Goal: Task Accomplishment & Management: Use online tool/utility

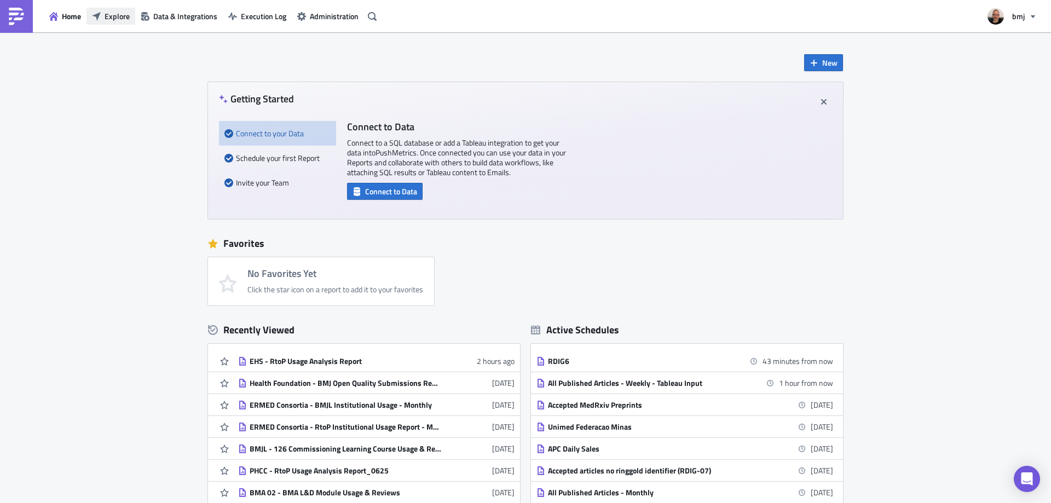
click at [108, 14] on span "Explore" at bounding box center [117, 15] width 25 height 11
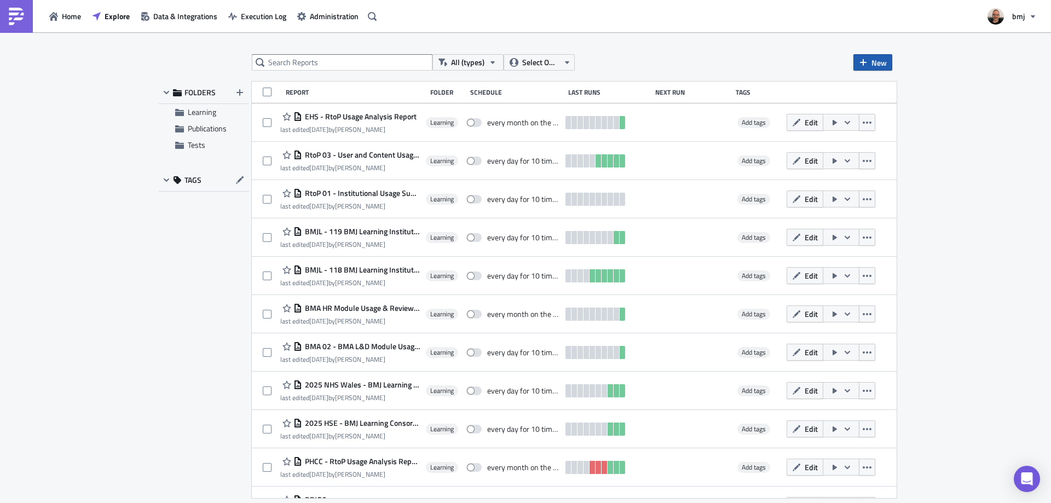
click at [872, 64] on span "New" at bounding box center [879, 62] width 15 height 11
click at [917, 91] on div "Report" at bounding box center [909, 89] width 73 height 11
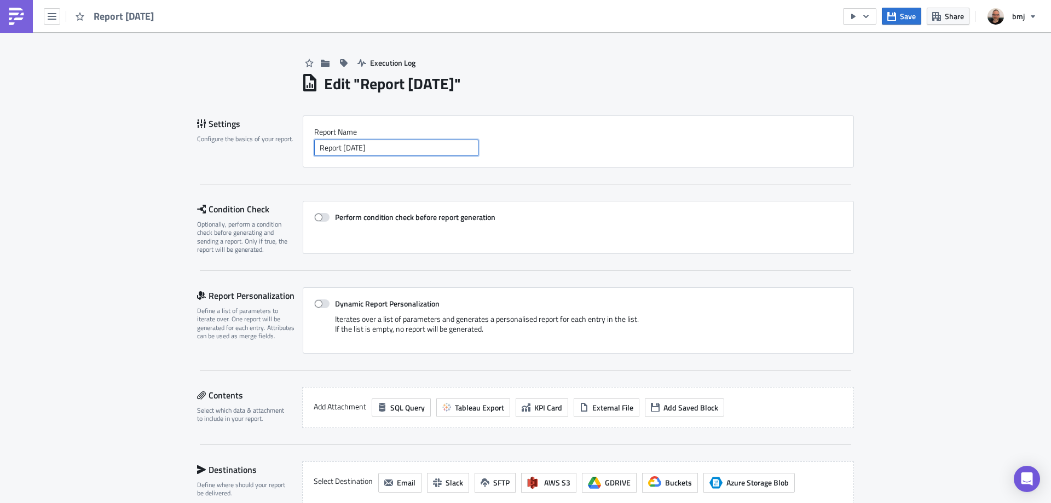
click at [417, 147] on input "Report [DATE]" at bounding box center [396, 148] width 164 height 16
click at [419, 149] on input "Report [DATE]" at bounding box center [396, 148] width 164 height 16
type input "Thorax - Overdue Manuscripts"
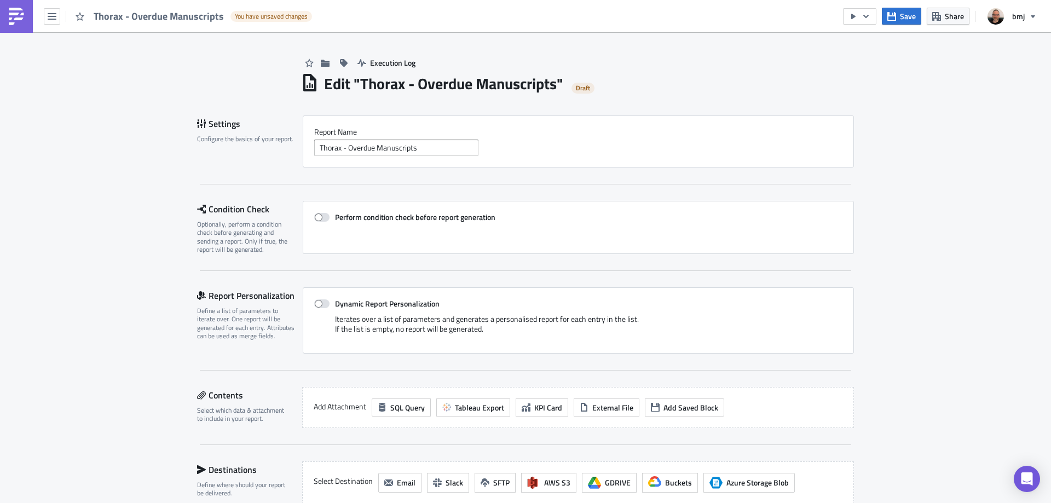
click at [416, 244] on div "Perform condition check before report generation" at bounding box center [578, 227] width 551 height 53
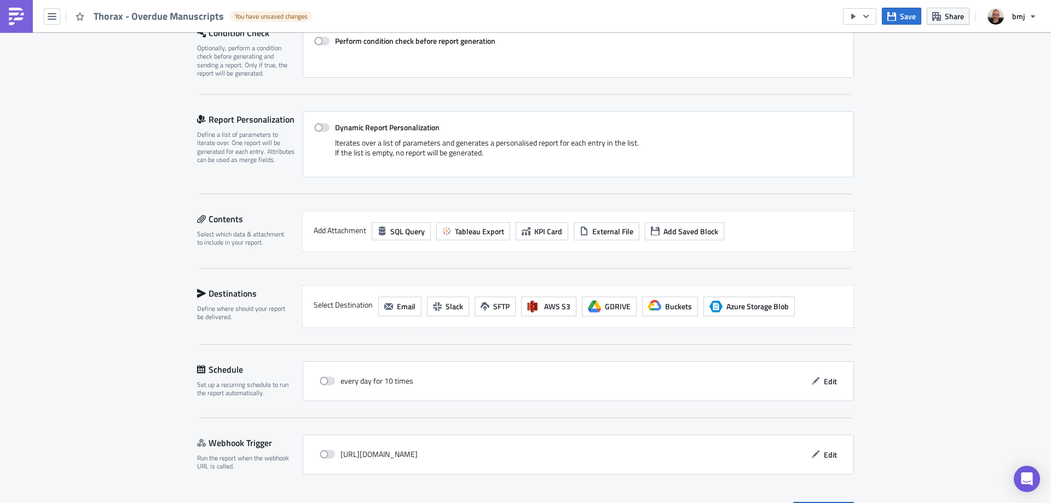
scroll to position [201, 0]
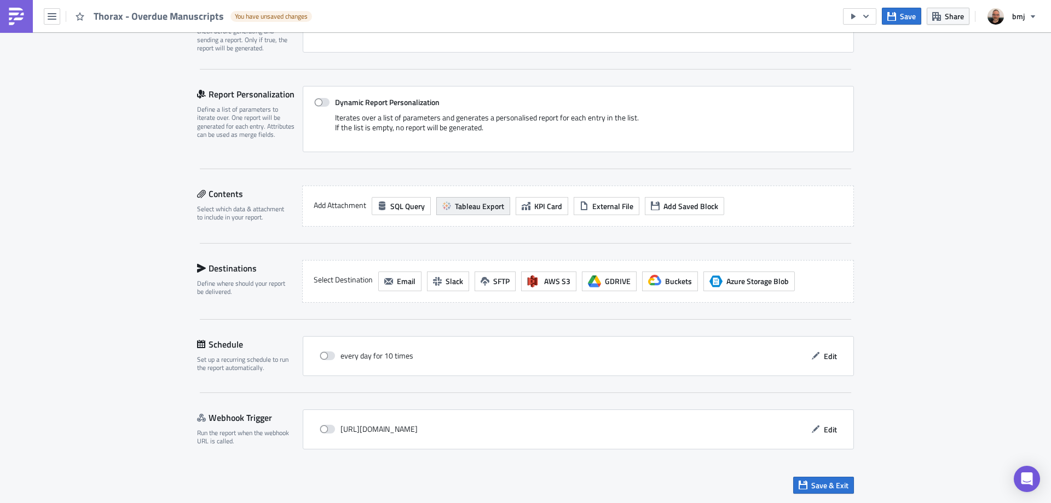
click at [497, 206] on span "Tableau Export" at bounding box center [479, 205] width 49 height 11
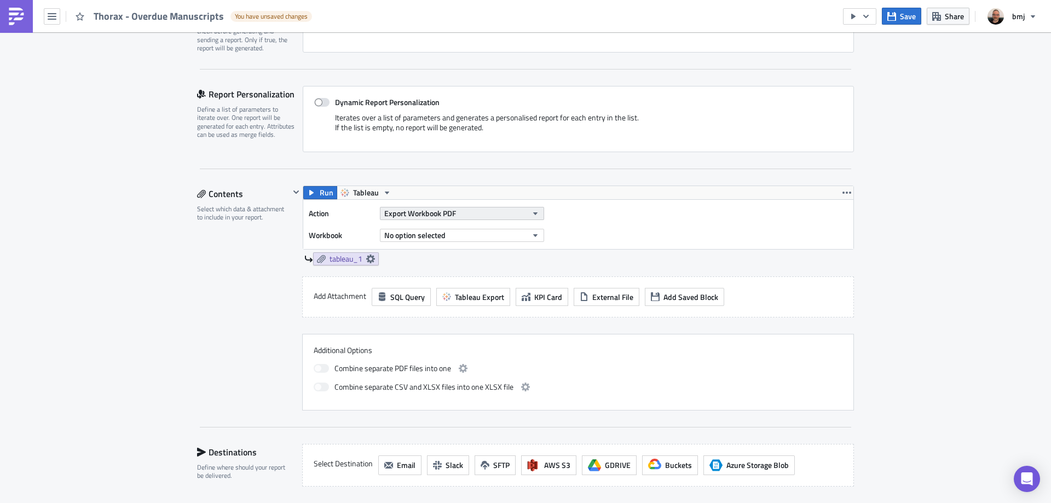
click at [448, 217] on span "Export Workbook PDF" at bounding box center [420, 213] width 72 height 11
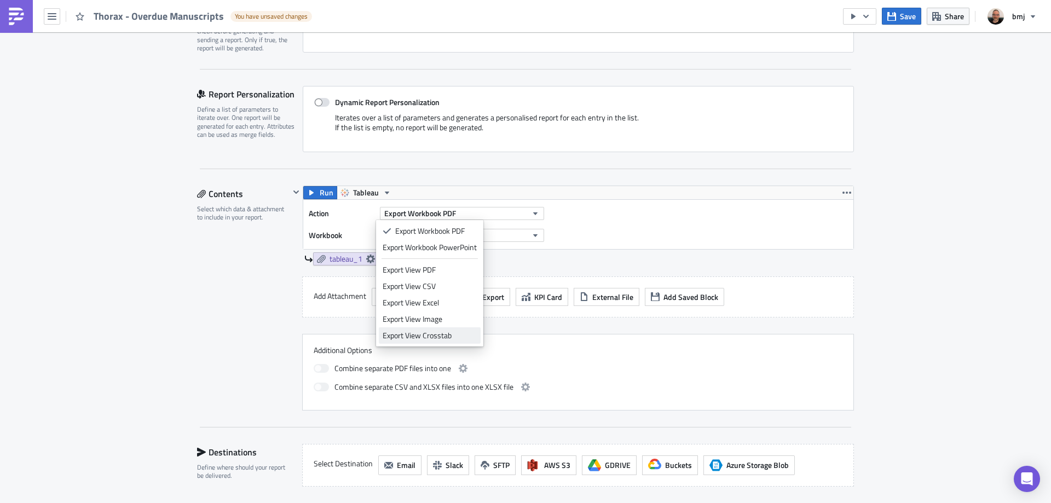
click at [453, 336] on div "Export View Crosstab" at bounding box center [430, 335] width 94 height 11
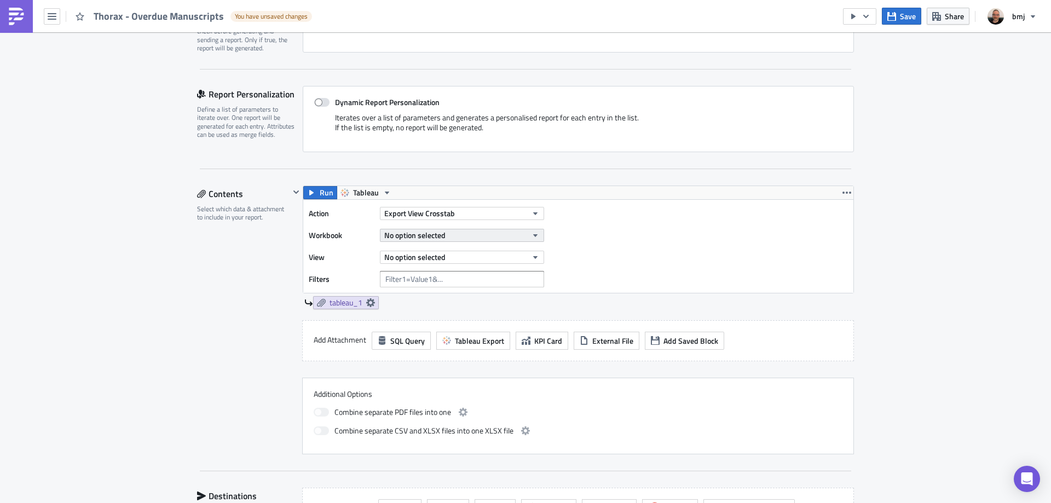
click at [465, 234] on button "No option selected" at bounding box center [462, 235] width 164 height 13
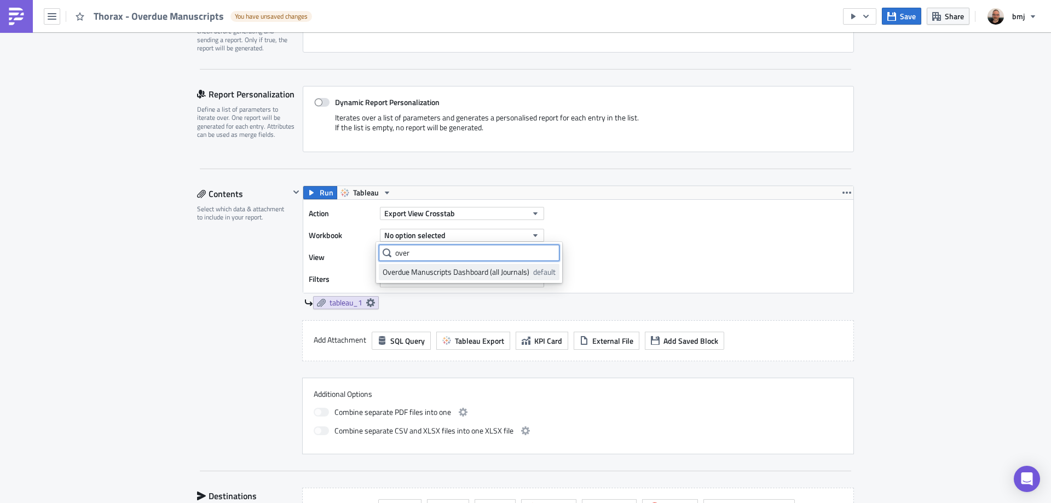
type input "over"
click at [486, 275] on div "Overdue Manuscripts Dashboard (all Journals)" at bounding box center [456, 272] width 147 height 11
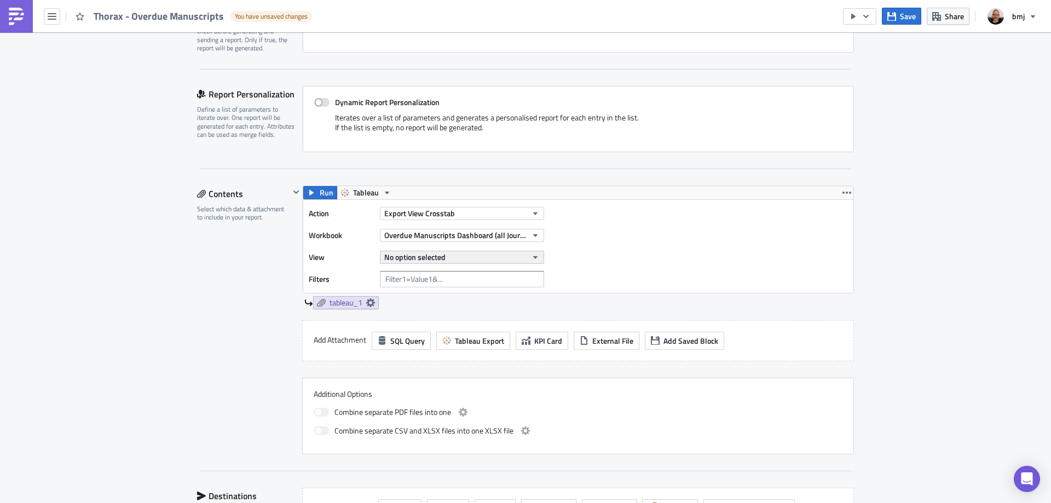
click at [462, 260] on button "No option selected" at bounding box center [462, 257] width 164 height 13
click at [448, 297] on div "Overdue Manuscripts" at bounding box center [431, 294] width 97 height 11
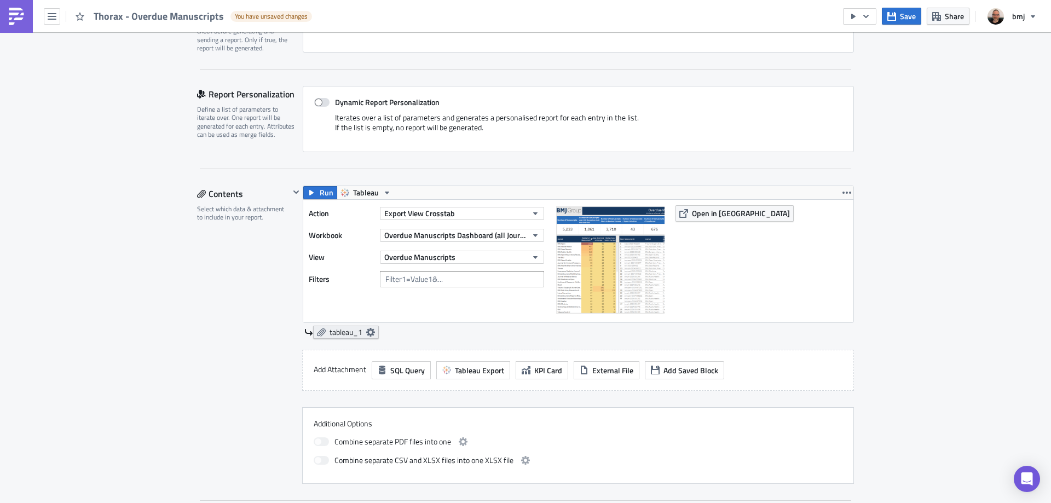
click at [370, 332] on icon at bounding box center [370, 332] width 9 height 9
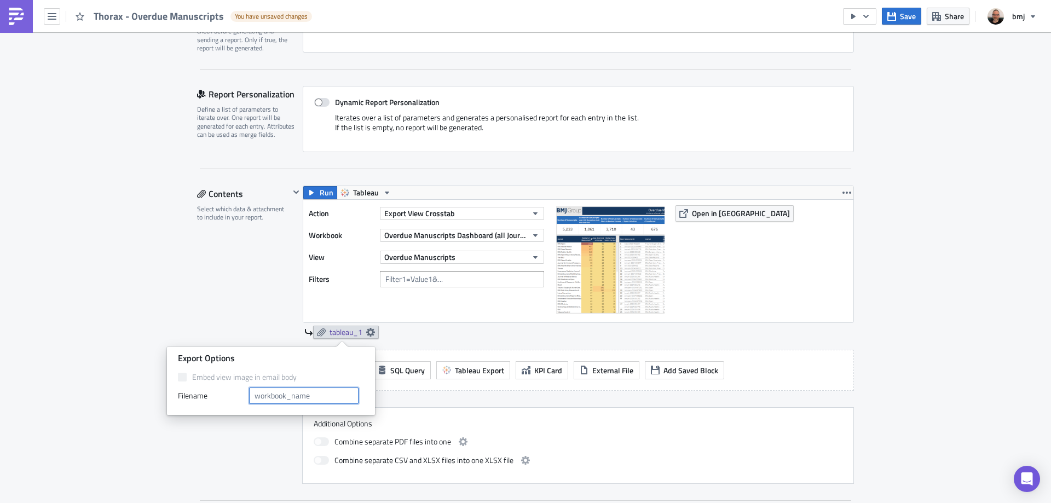
click at [301, 394] on input "text" at bounding box center [304, 396] width 110 height 16
type input "Overdue Manuscripts"
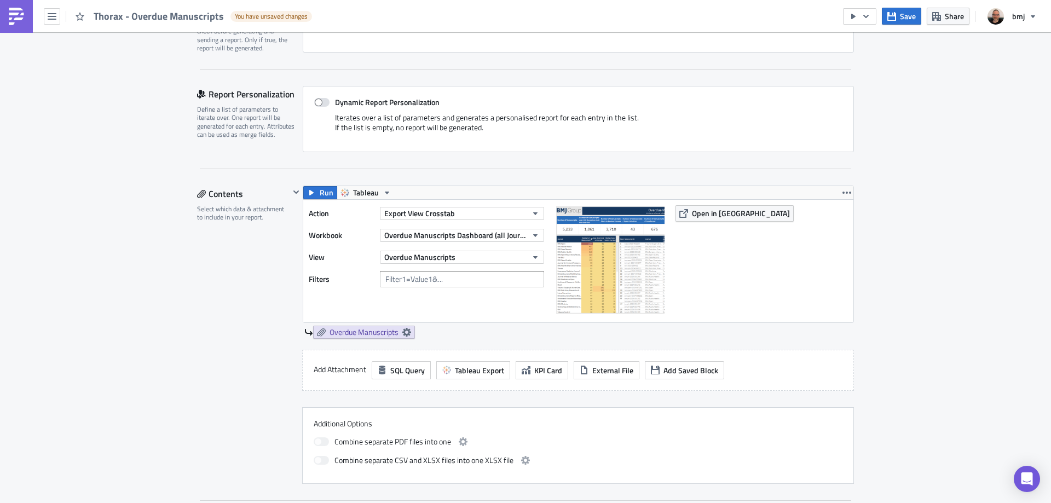
click at [268, 284] on div "Contents Select which data & attachment to include in your report." at bounding box center [243, 335] width 93 height 298
click at [843, 191] on icon "button" at bounding box center [847, 192] width 9 height 9
click at [900, 185] on div "Execution Log Edit " Thorax - Overdue Manuscripts " Draft Settings Configure th…" at bounding box center [525, 296] width 1051 height 931
click at [909, 16] on span "Save" at bounding box center [908, 15] width 16 height 11
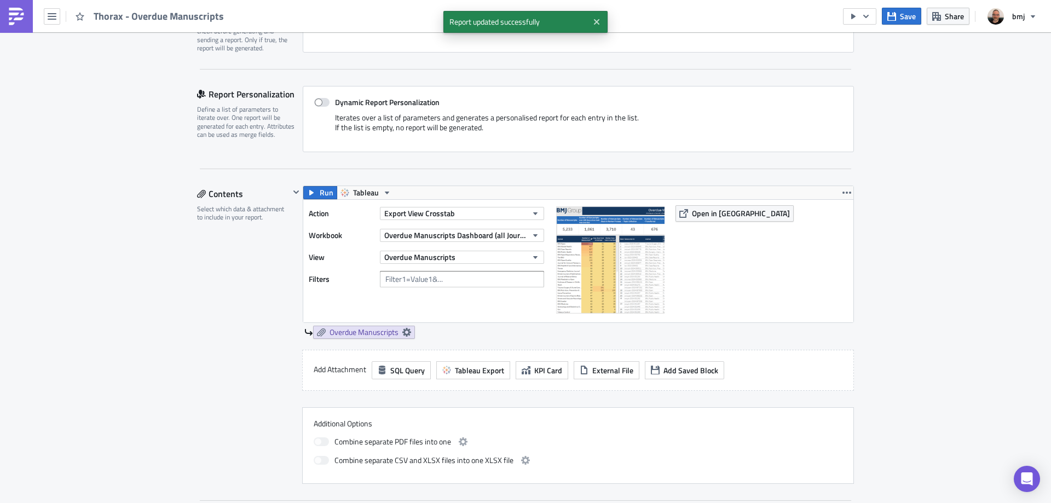
click at [850, 191] on div "Run Tableau Action Export View Crosstab Workbook Overdue Manuscripts Dashboard …" at bounding box center [578, 254] width 551 height 137
click at [843, 191] on icon "button" at bounding box center [847, 192] width 9 height 9
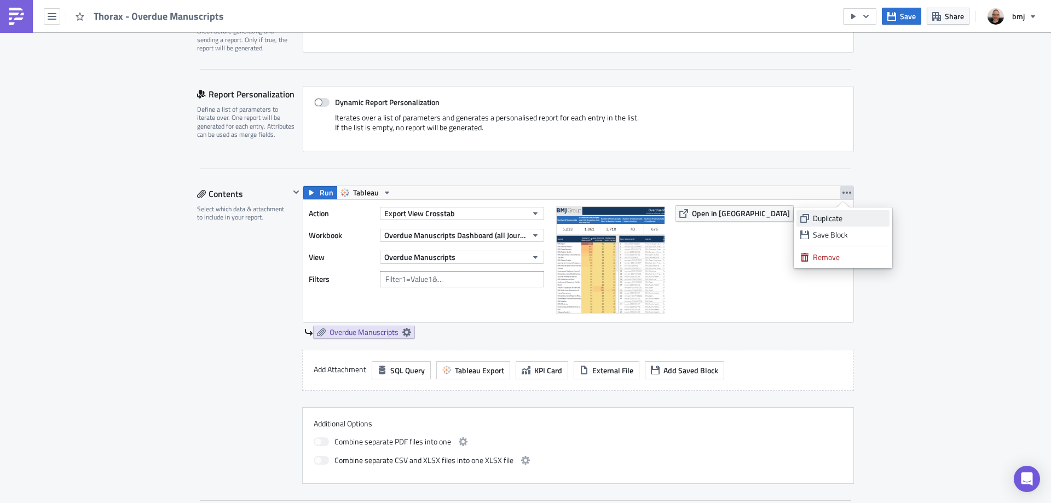
click at [839, 218] on div "Duplicate" at bounding box center [849, 218] width 73 height 11
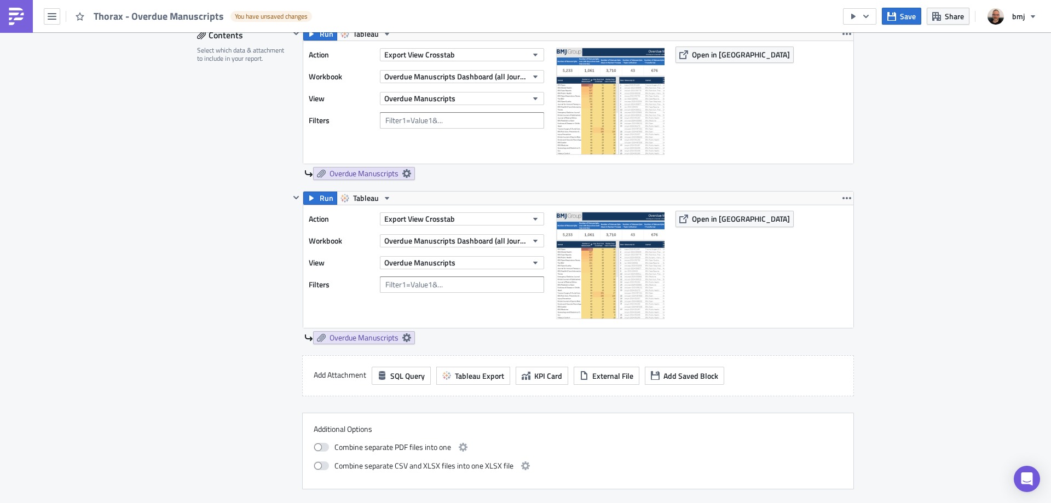
scroll to position [366, 0]
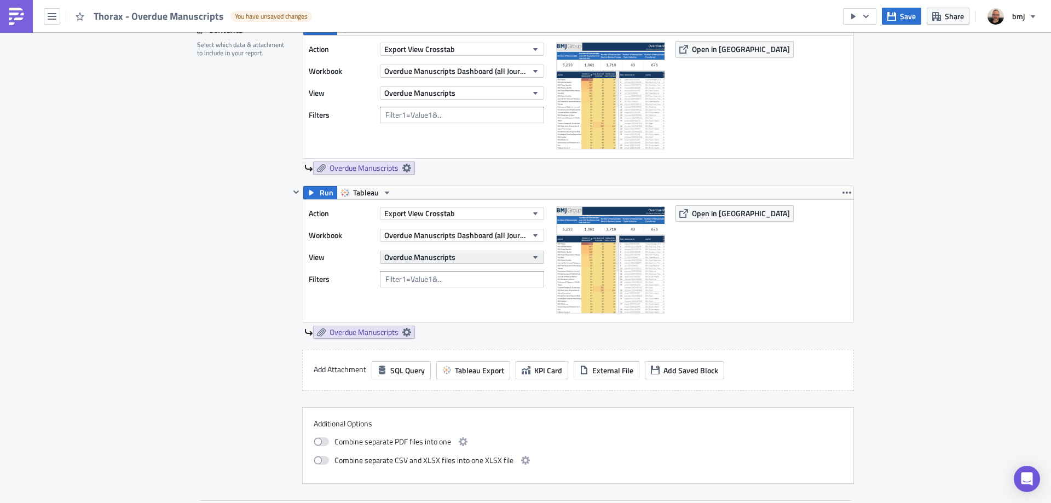
click at [477, 260] on button "Overdue Manuscripts" at bounding box center [462, 257] width 164 height 13
click at [454, 314] on div "Top 10" at bounding box center [431, 310] width 97 height 11
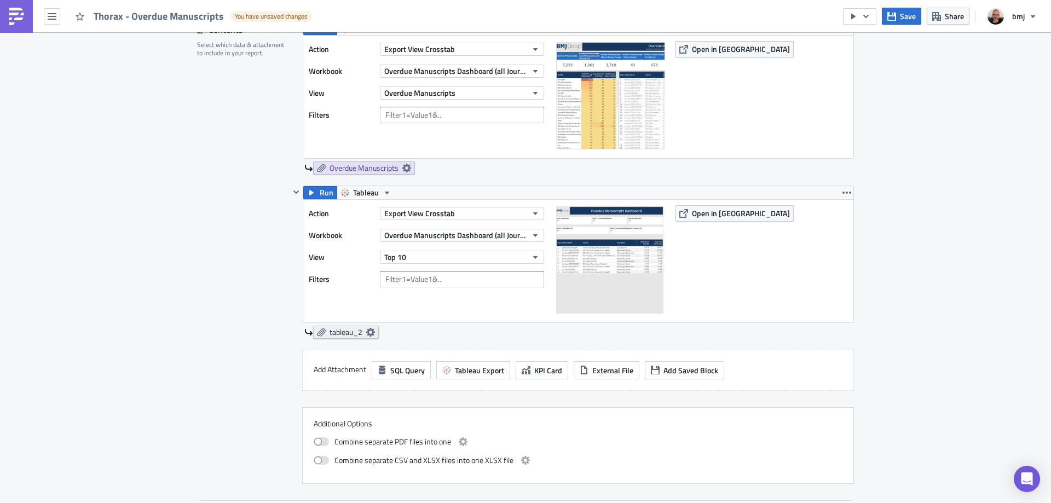
click at [366, 330] on icon at bounding box center [370, 332] width 9 height 9
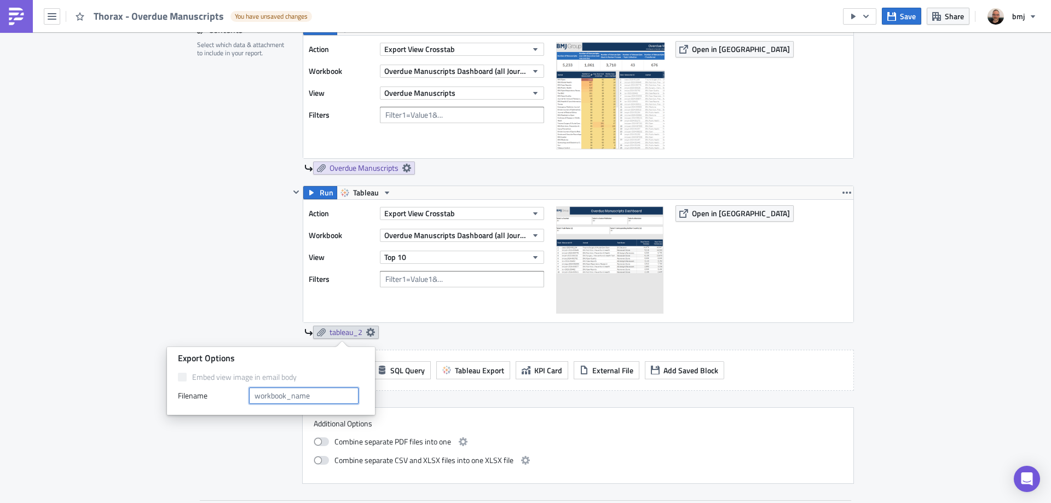
click at [308, 393] on input "text" at bounding box center [304, 396] width 110 height 16
type input "Top 10"
click at [260, 280] on div "Contents Select which data & attachment to include in your report." at bounding box center [243, 252] width 93 height 463
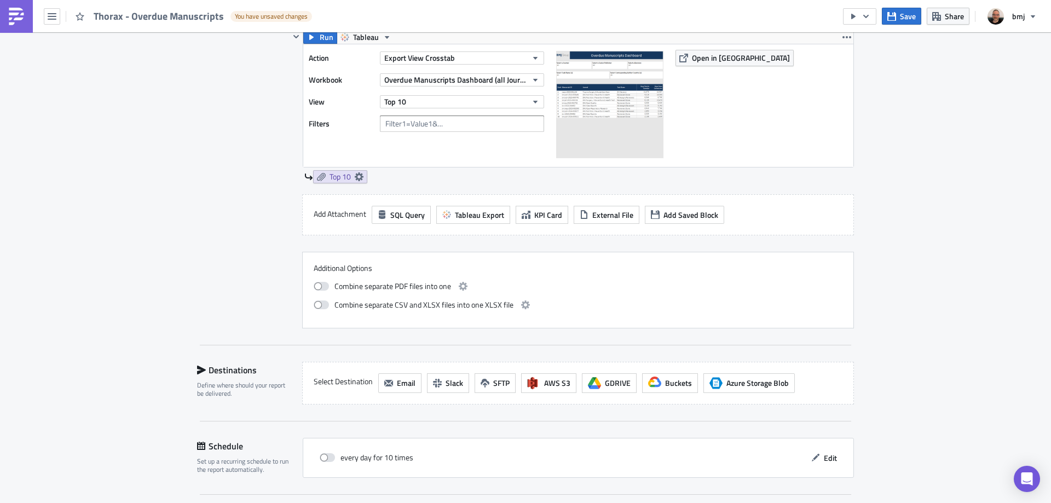
scroll to position [530, 0]
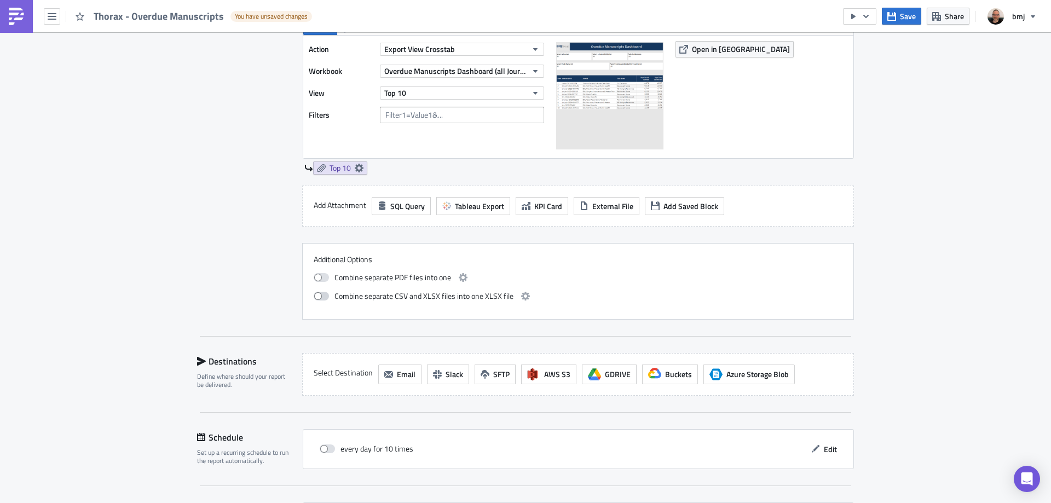
click at [314, 293] on span at bounding box center [321, 296] width 15 height 9
click at [316, 293] on input "checkbox" at bounding box center [319, 294] width 7 height 7
checkbox input "true"
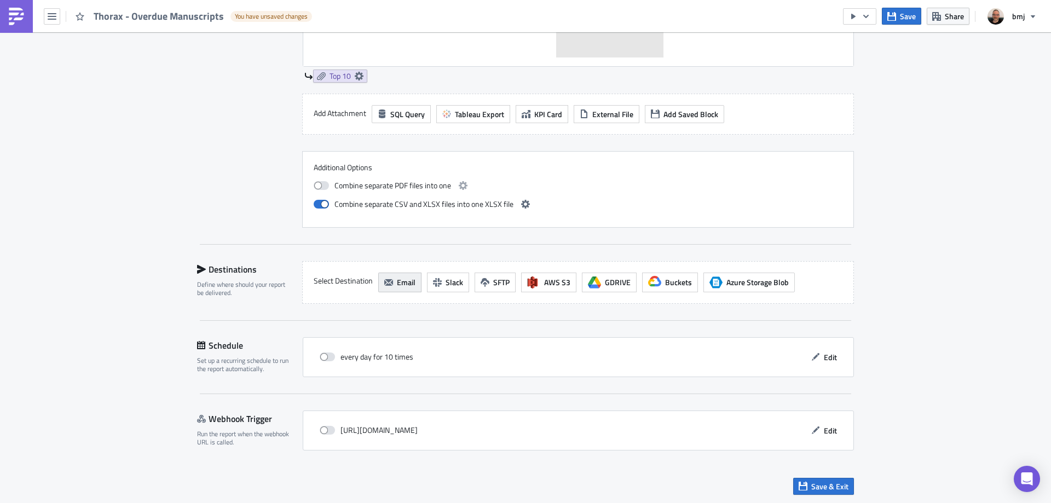
scroll to position [623, 0]
click at [830, 359] on span "Edit" at bounding box center [830, 355] width 13 height 11
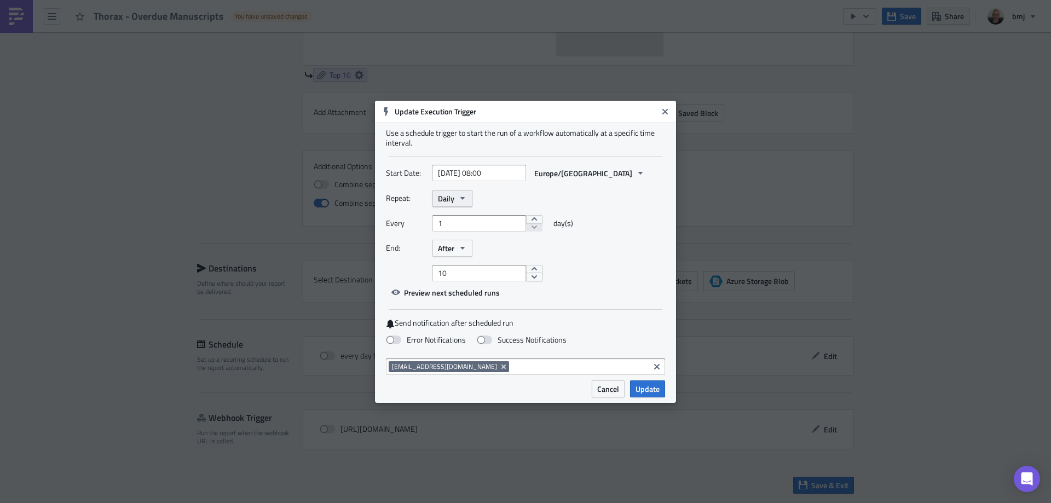
click at [463, 198] on icon "button" at bounding box center [462, 198] width 4 height 3
click at [474, 254] on div "Weekly" at bounding box center [484, 250] width 91 height 11
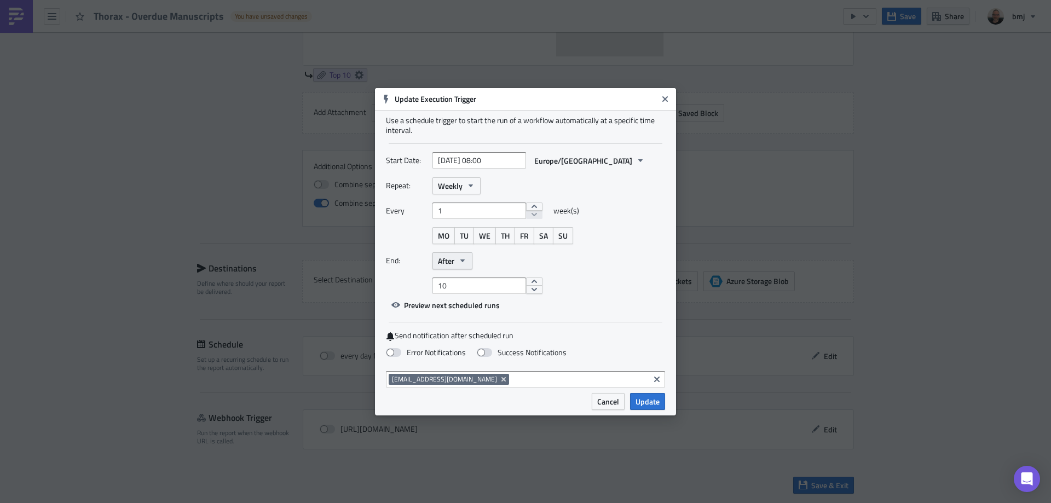
click at [457, 264] on button "After" at bounding box center [453, 260] width 40 height 17
click at [462, 280] on div "Never" at bounding box center [484, 280] width 91 height 11
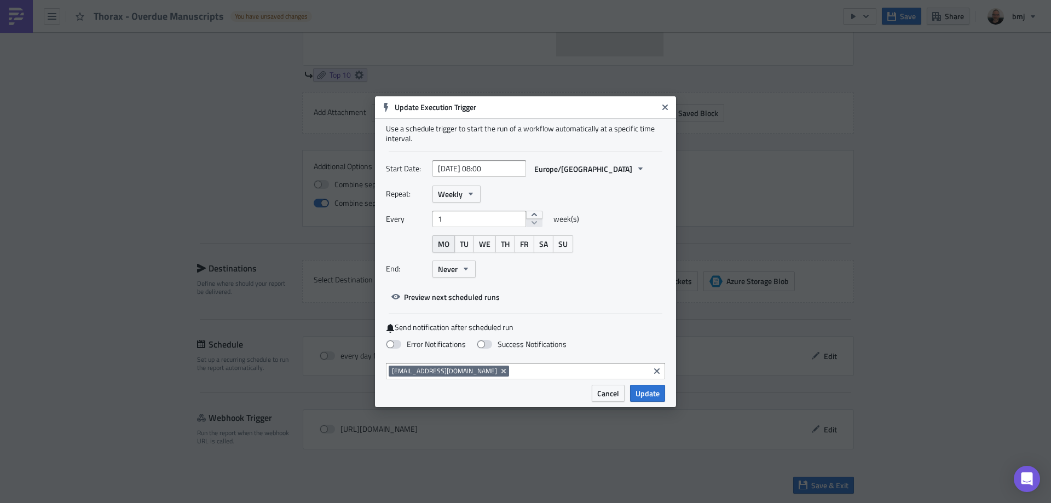
click at [442, 245] on span "MO" at bounding box center [443, 243] width 11 height 11
click at [476, 168] on input "[DATE] 08:00" at bounding box center [480, 168] width 94 height 16
select select "8"
select select "2025"
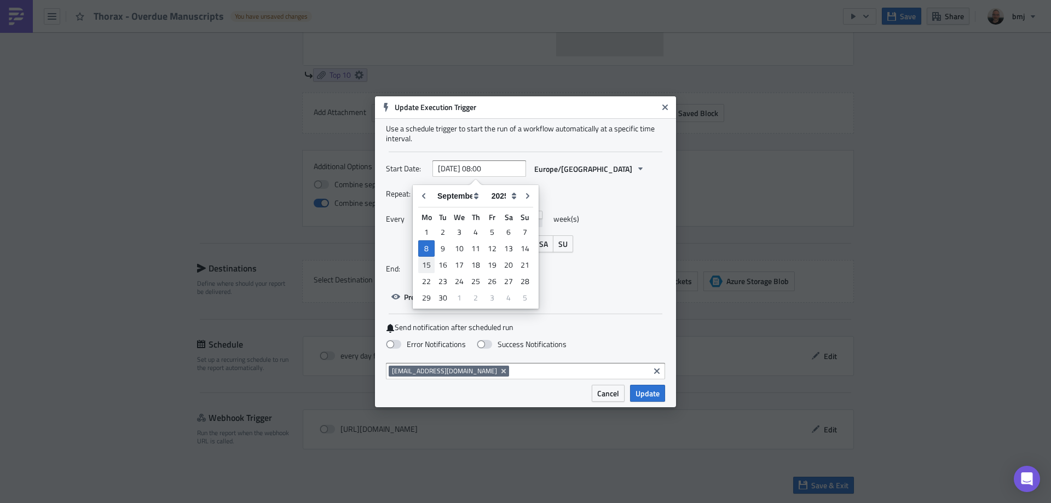
click at [428, 260] on div "15" at bounding box center [426, 264] width 16 height 15
type input "[DATE] 08:00"
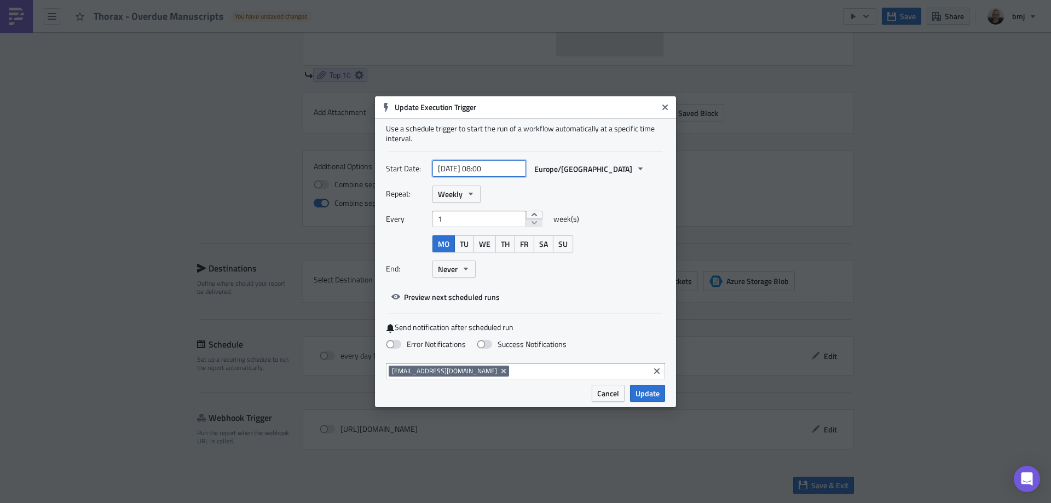
select select "8"
select select "2025"
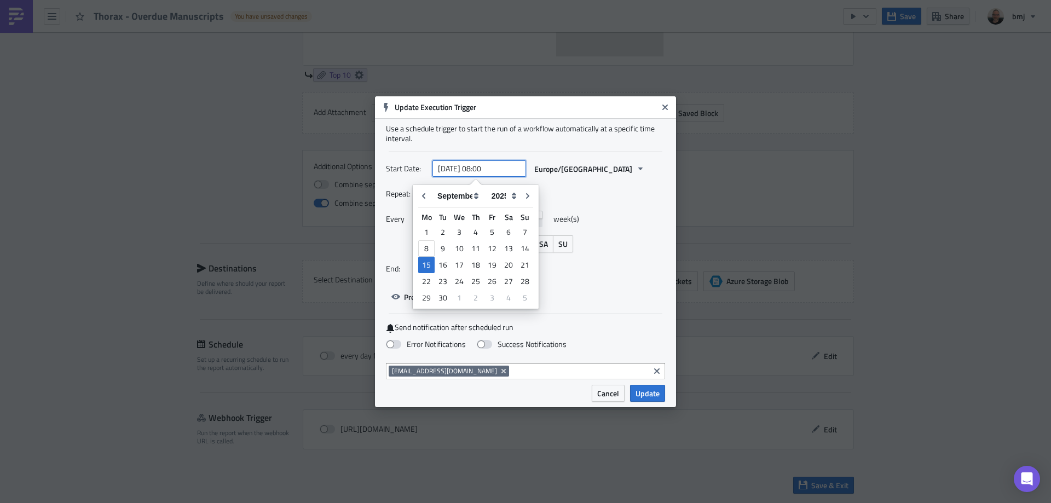
drag, startPoint x: 482, startPoint y: 168, endPoint x: 488, endPoint y: 170, distance: 5.7
click at [488, 170] on input "[DATE] 08:00" at bounding box center [480, 168] width 94 height 16
type input "[DATE] 09:00"
click at [577, 184] on div "Start Date: [DATE] 09:00 [GEOGRAPHIC_DATA]/[GEOGRAPHIC_DATA]" at bounding box center [525, 172] width 279 height 25
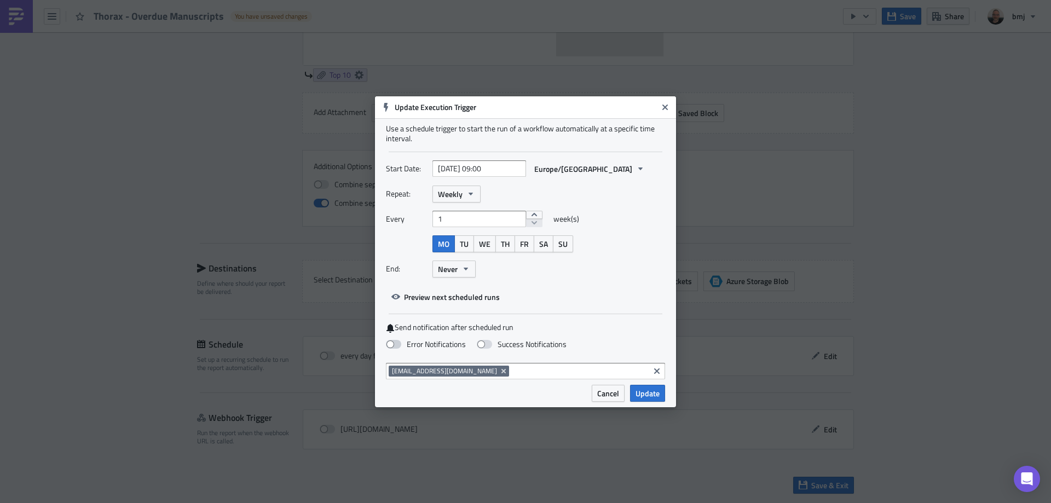
click at [394, 342] on span at bounding box center [393, 344] width 15 height 9
click at [9, 9] on input "Error Notifications" at bounding box center [5, 5] width 7 height 7
checkbox input "true"
click at [655, 396] on span "Update" at bounding box center [648, 393] width 24 height 11
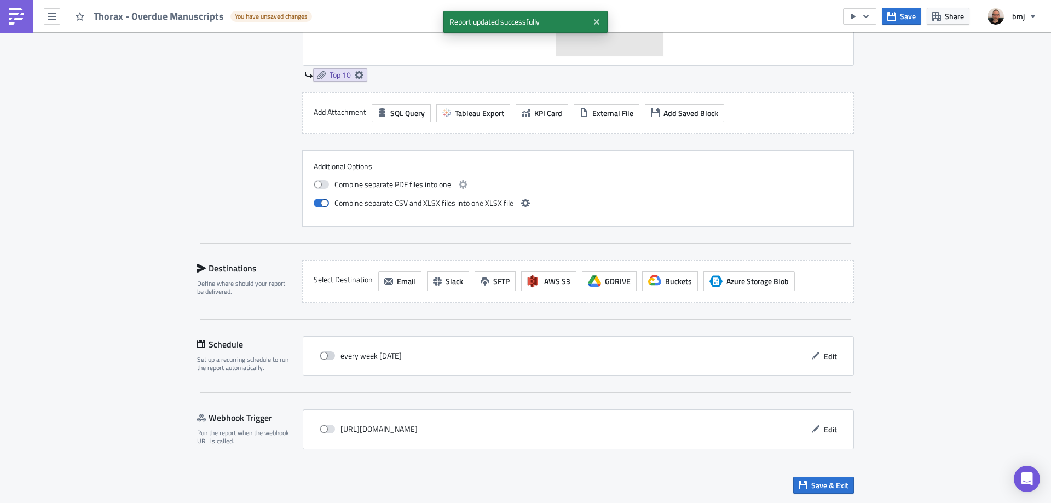
click at [325, 356] on span at bounding box center [327, 356] width 15 height 9
click at [325, 356] on input "checkbox" at bounding box center [325, 356] width 7 height 7
checkbox input "true"
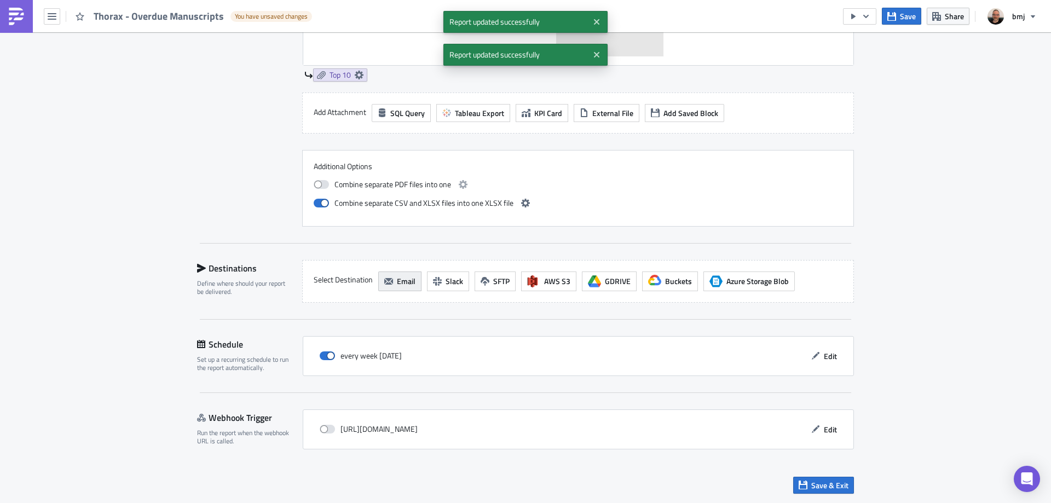
click at [391, 285] on button "Email" at bounding box center [399, 282] width 43 height 20
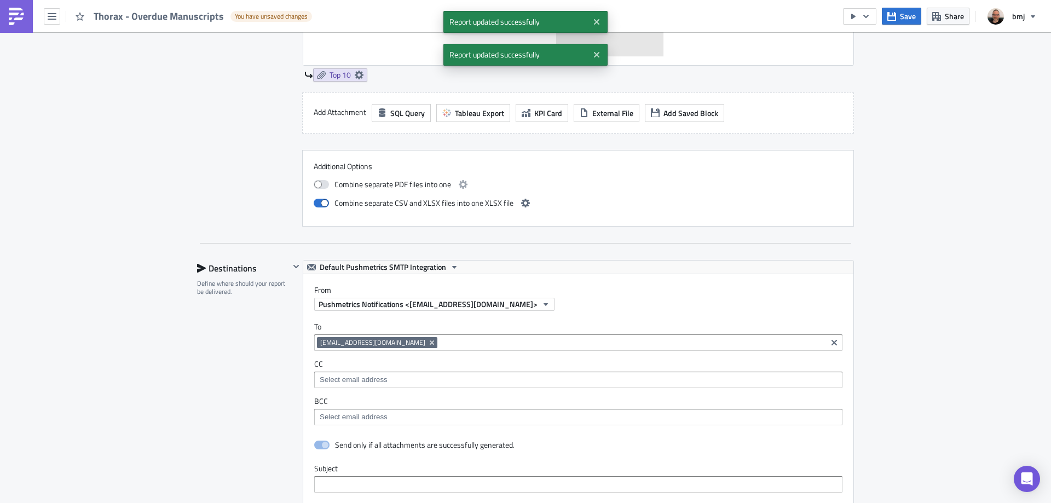
scroll to position [0, 0]
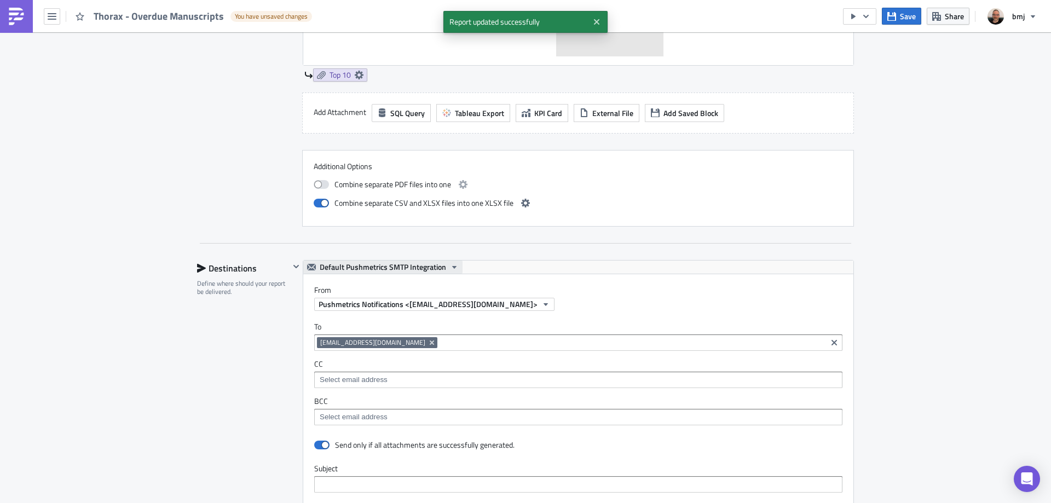
click at [434, 272] on span "Default Pushmetrics SMTP Integration" at bounding box center [383, 267] width 126 height 13
click at [382, 300] on div "BMJ SMTP" at bounding box center [381, 301] width 124 height 11
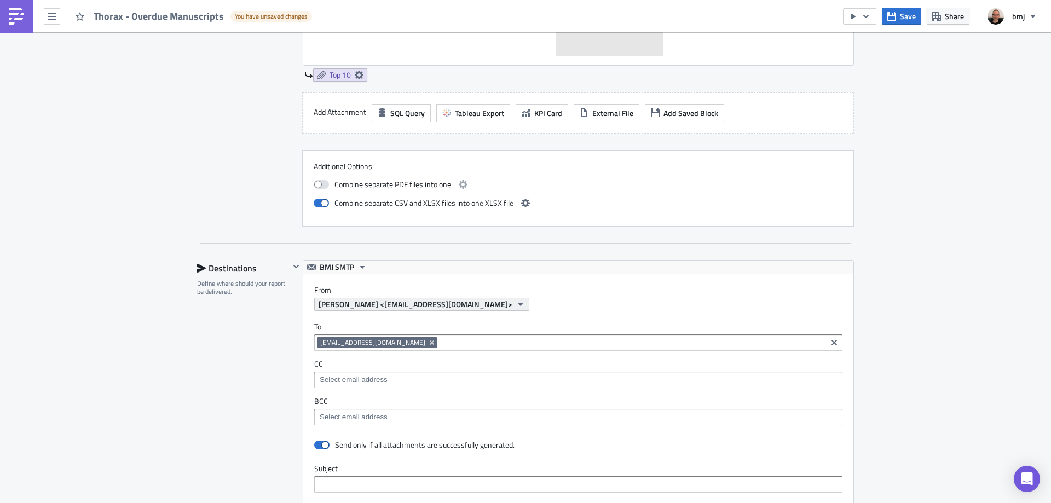
click at [404, 302] on span "[PERSON_NAME] <[EMAIL_ADDRESS][DOMAIN_NAME]>" at bounding box center [416, 303] width 194 height 11
click at [477, 348] on input at bounding box center [632, 342] width 384 height 11
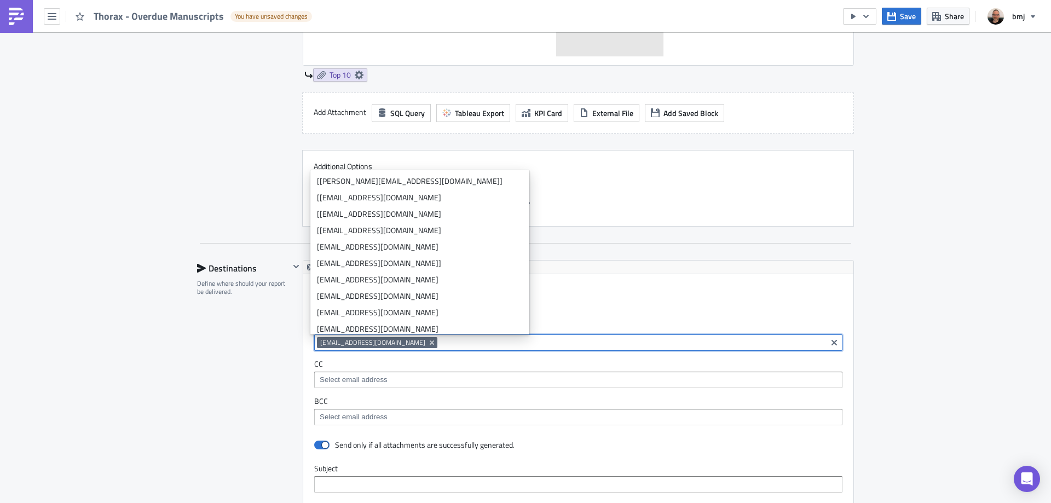
click at [525, 376] on input at bounding box center [578, 380] width 522 height 11
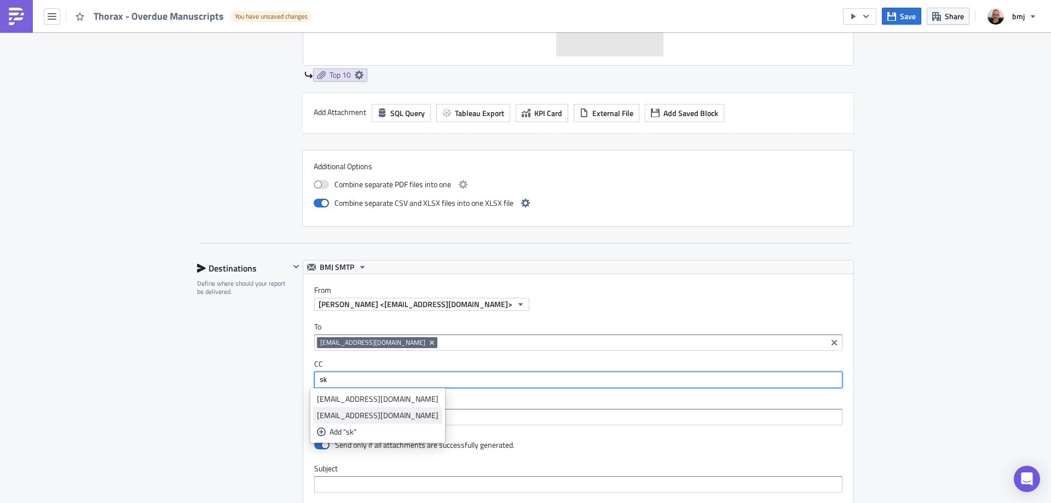
type input "sk"
click at [350, 415] on div "[EMAIL_ADDRESS][DOMAIN_NAME]" at bounding box center [378, 415] width 122 height 11
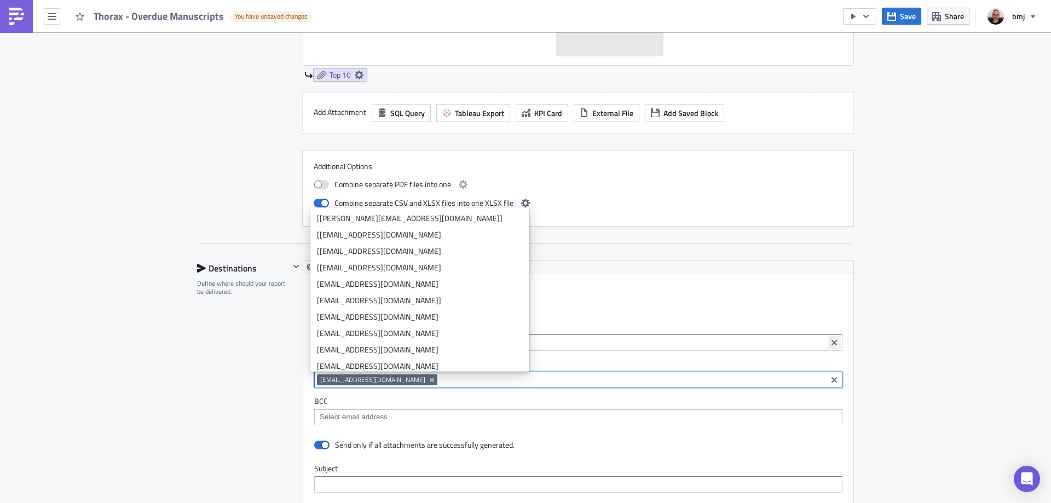
click at [832, 342] on icon "Clear selected items" at bounding box center [834, 342] width 5 height 5
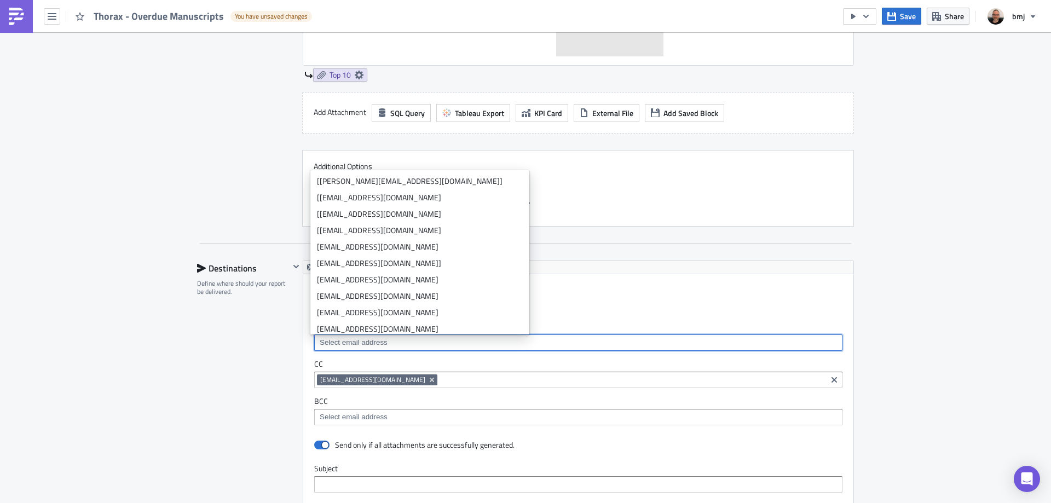
click at [670, 339] on input at bounding box center [578, 342] width 522 height 11
click at [831, 385] on button "Clear selected items" at bounding box center [834, 379] width 13 height 13
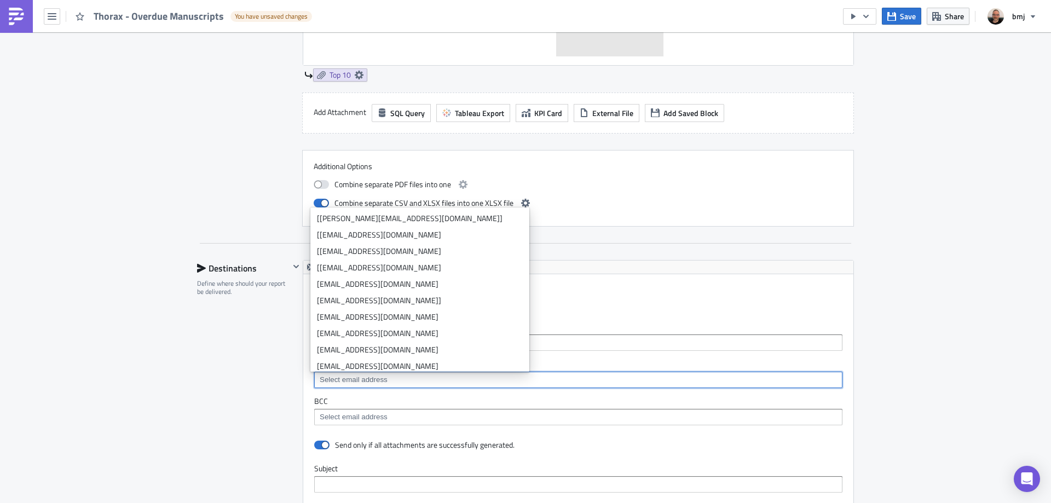
click at [608, 343] on input at bounding box center [578, 342] width 522 height 11
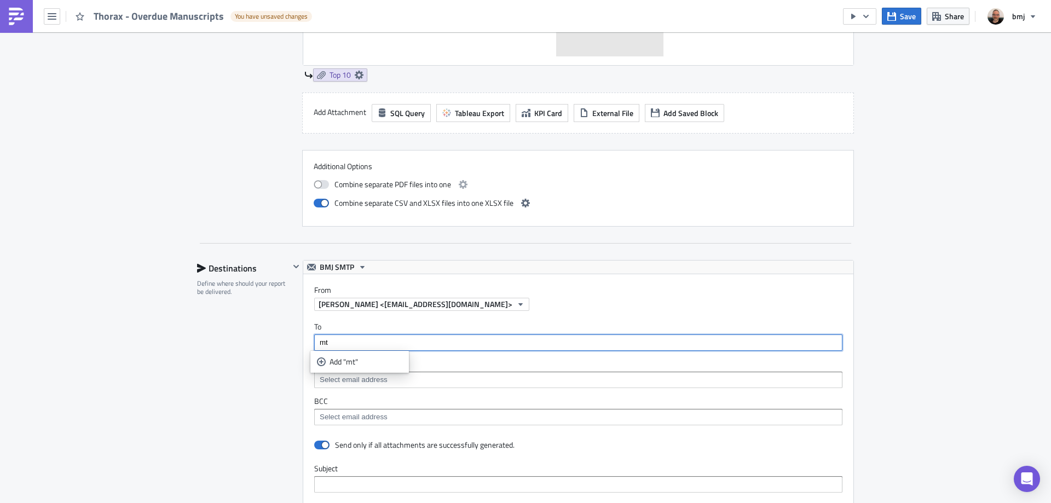
type input "m"
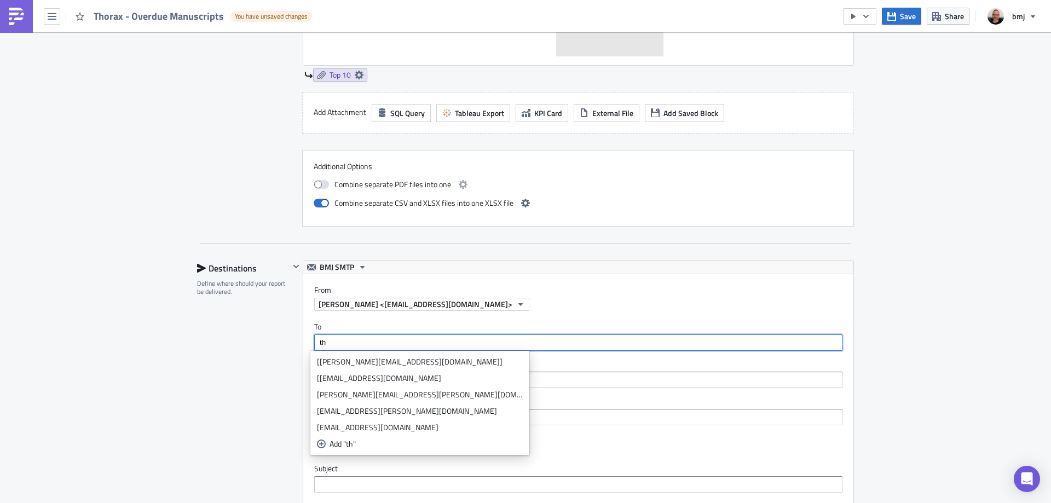
type input "t"
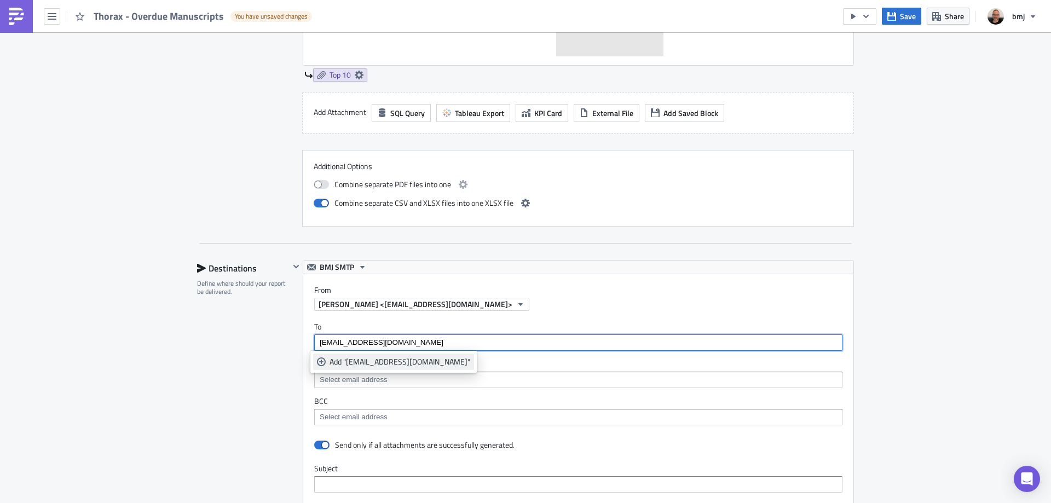
type input "[EMAIL_ADDRESS][DOMAIN_NAME]"
click at [378, 365] on div "Add "[EMAIL_ADDRESS][DOMAIN_NAME]"" at bounding box center [400, 361] width 141 height 11
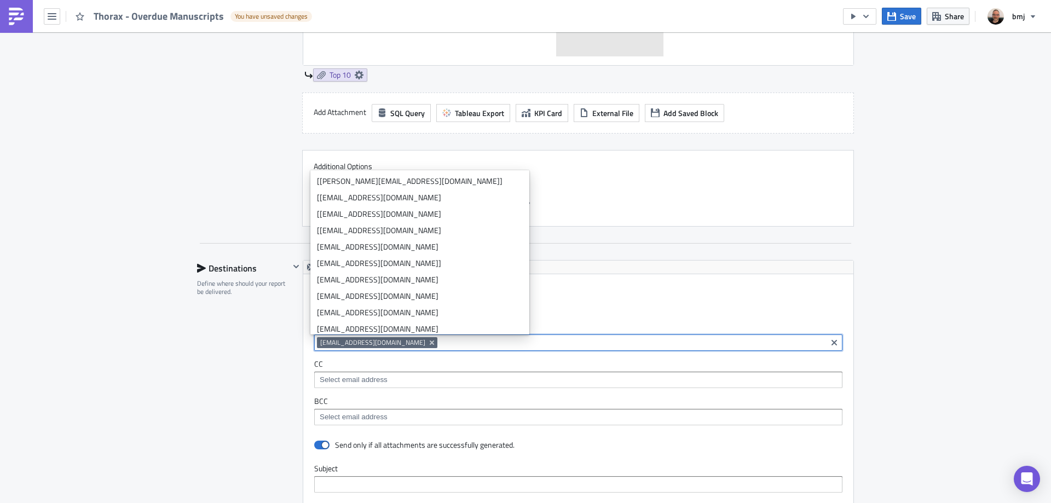
click at [274, 383] on div "Destinations Define where should your report be delivered." at bounding box center [243, 501] width 93 height 483
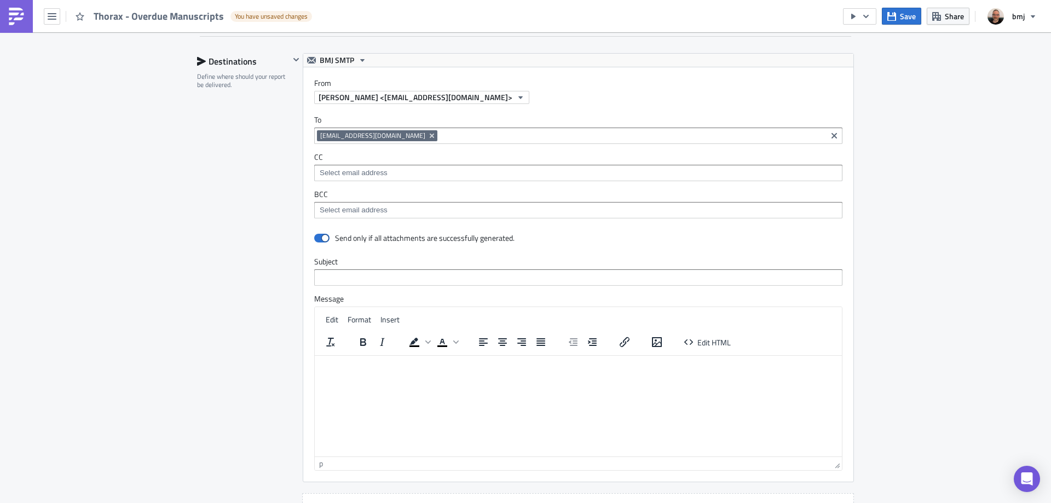
scroll to position [842, 0]
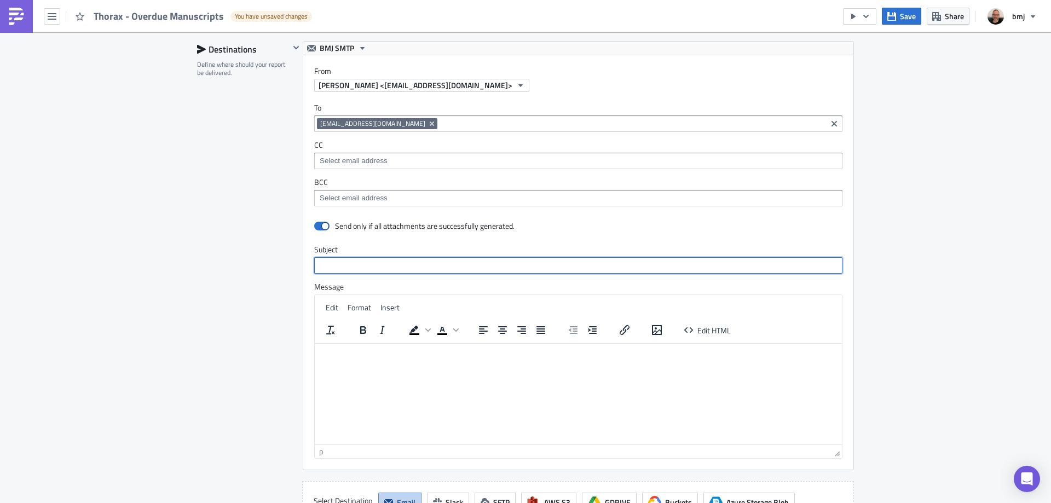
click at [389, 264] on input "text" at bounding box center [578, 265] width 528 height 16
type input "Thorax - Overdue Manuscripts"
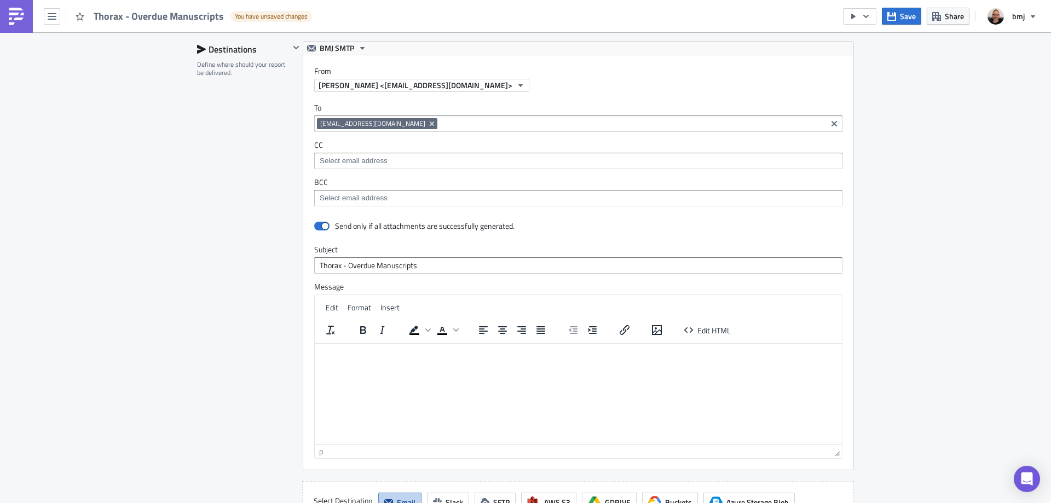
click at [414, 361] on html at bounding box center [578, 352] width 527 height 18
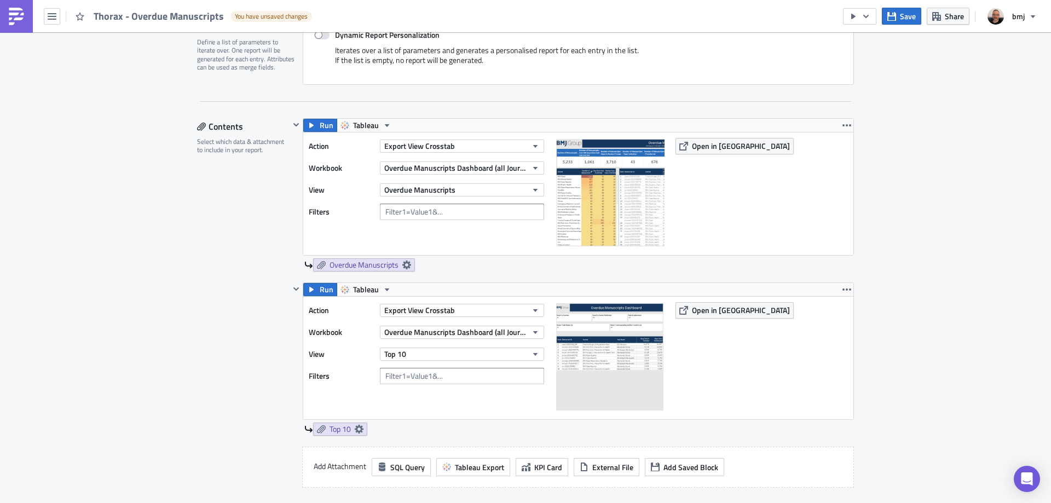
scroll to position [21, 0]
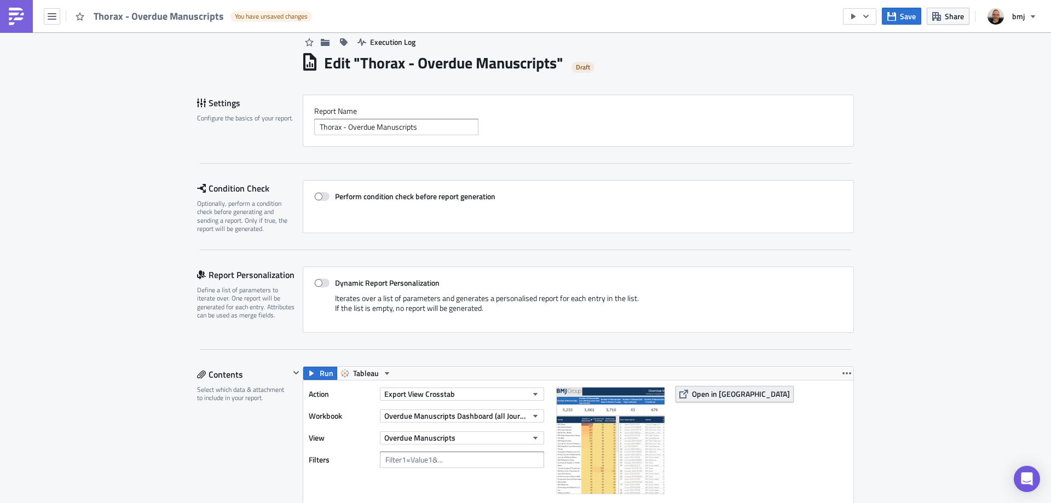
click at [727, 398] on span "Open in [GEOGRAPHIC_DATA]" at bounding box center [741, 393] width 98 height 11
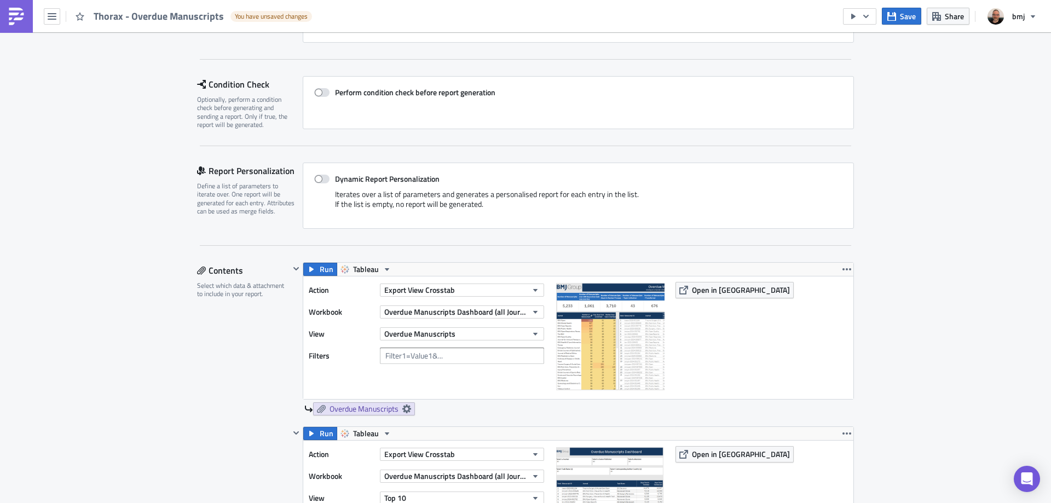
scroll to position [240, 0]
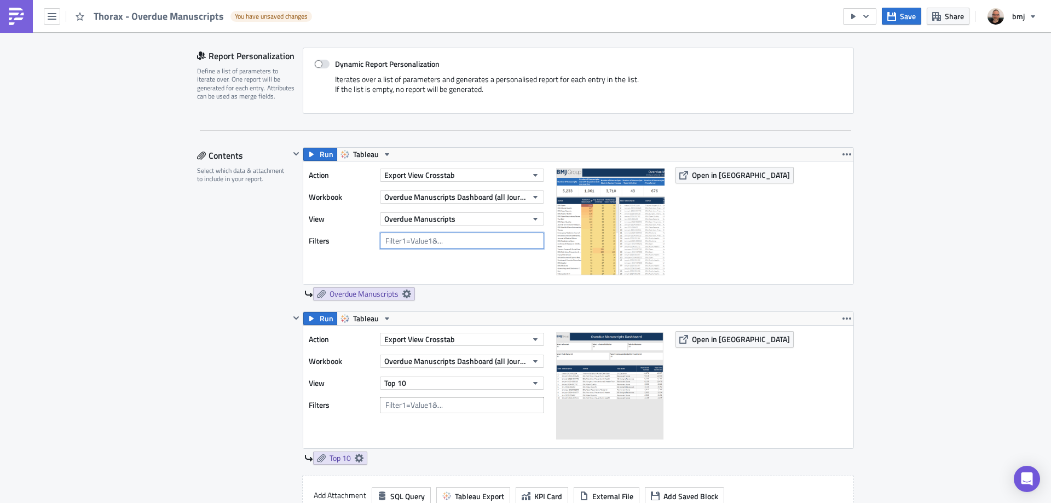
click at [431, 238] on input "text" at bounding box center [462, 241] width 164 height 16
type input "Journal=Thorax"
click at [463, 267] on div "Action Export View Crosstab Workbook Overdue Manuscripts Dashboard (all Journal…" at bounding box center [429, 223] width 241 height 112
click at [908, 13] on span "Save" at bounding box center [908, 15] width 16 height 11
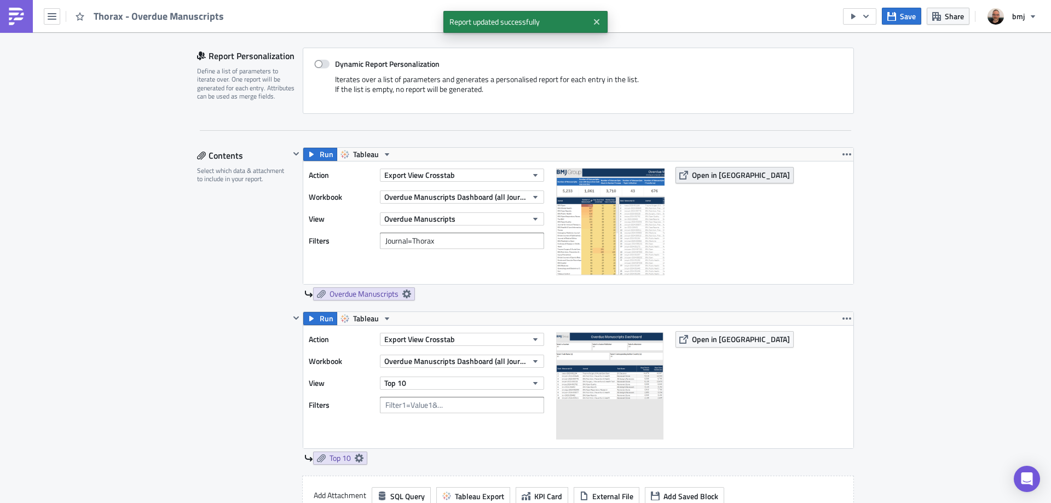
click at [736, 172] on span "Open in [GEOGRAPHIC_DATA]" at bounding box center [741, 174] width 98 height 11
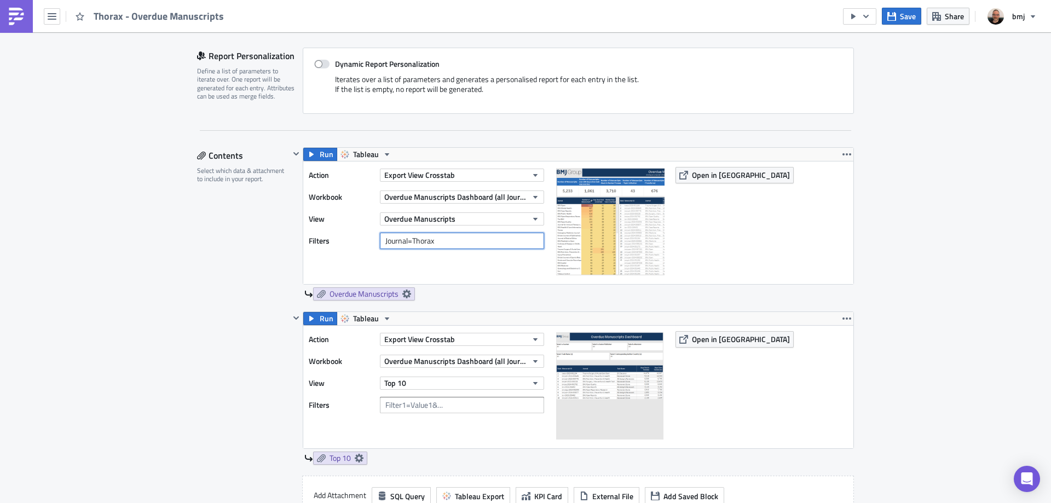
drag, startPoint x: 460, startPoint y: 248, endPoint x: 316, endPoint y: 249, distance: 144.6
click at [316, 249] on div "Action Export View Crosstab Workbook Overdue Manuscripts Dashboard (all Journal…" at bounding box center [429, 223] width 241 height 112
click at [439, 405] on input "text" at bounding box center [462, 405] width 164 height 16
paste input "Journal=Thorax"
type input "Journal=Thorax"
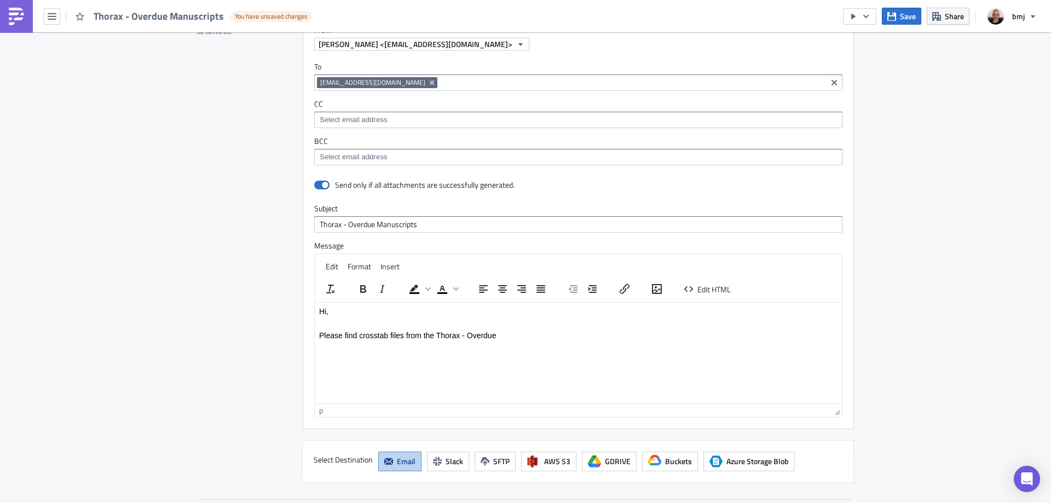
scroll to position [952, 0]
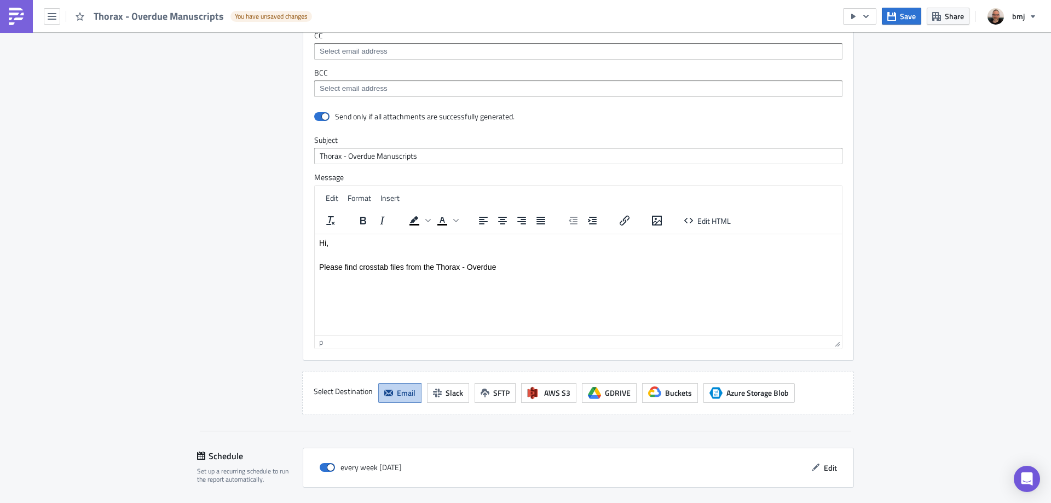
click at [520, 268] on p "Please find crosstab files from the Thorax - Overdue" at bounding box center [578, 266] width 519 height 9
drag, startPoint x: 439, startPoint y: 268, endPoint x: 511, endPoint y: 268, distance: 72.3
click at [511, 268] on p "Please find crosstab files from the Thorax - Overdue" at bounding box center [578, 266] width 519 height 9
click at [909, 18] on span "Save" at bounding box center [908, 15] width 16 height 11
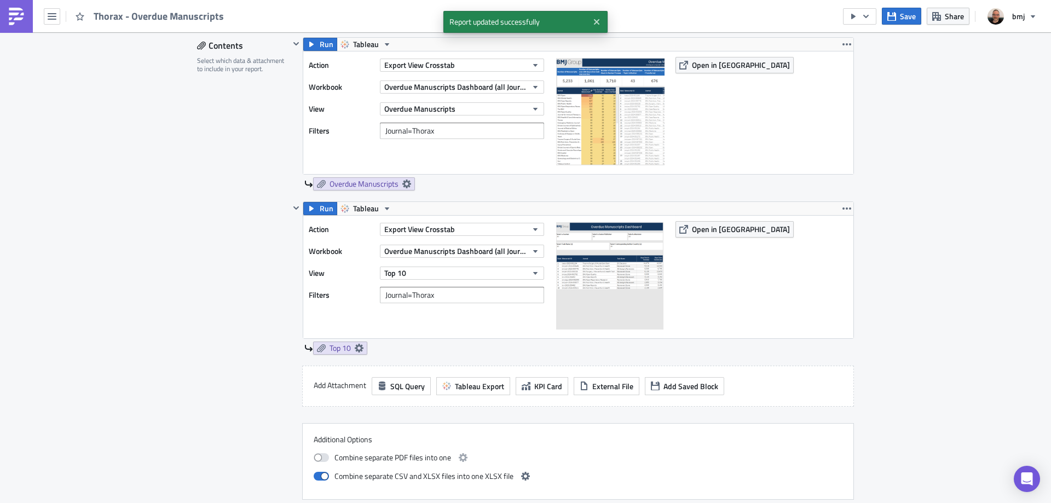
scroll to position [349, 0]
click at [715, 231] on span "Open in [GEOGRAPHIC_DATA]" at bounding box center [741, 229] width 98 height 11
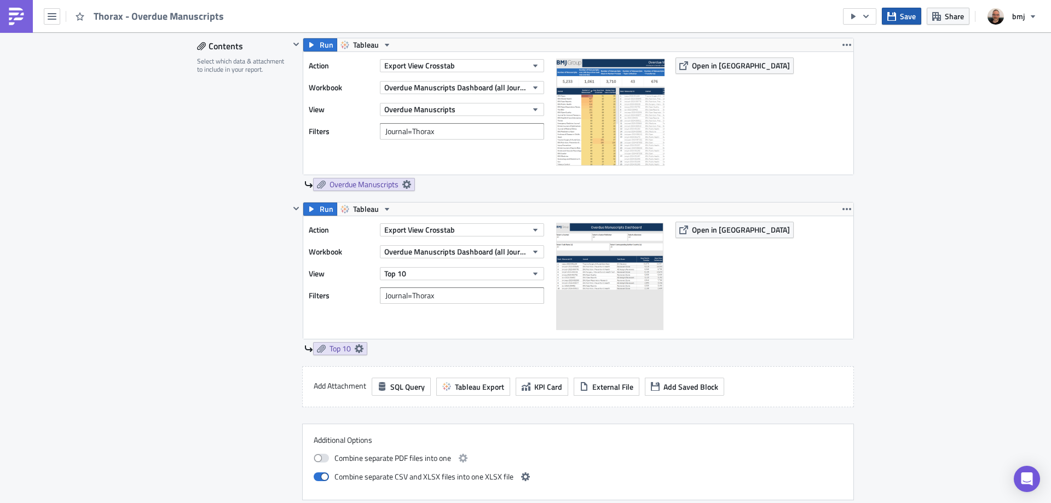
click at [905, 16] on span "Save" at bounding box center [908, 15] width 16 height 11
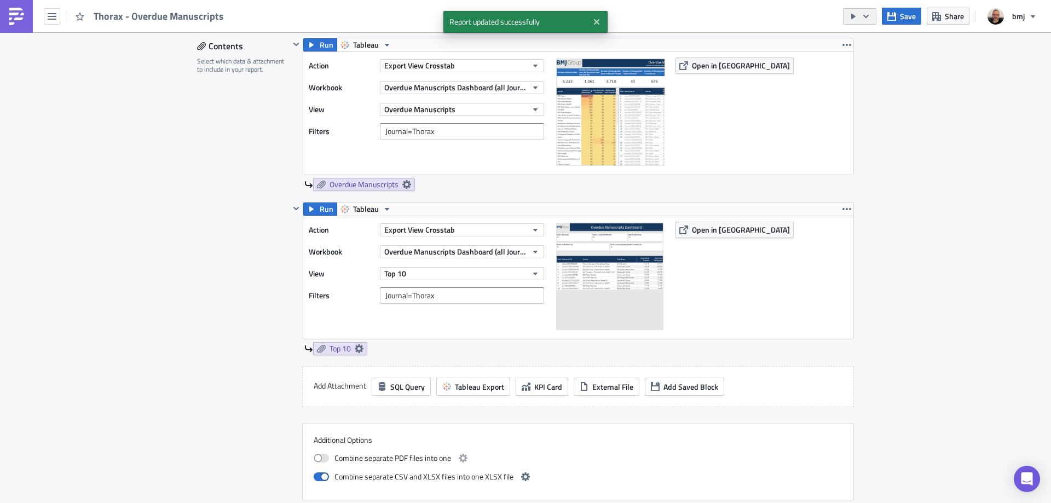
click at [857, 16] on icon "button" at bounding box center [853, 16] width 9 height 9
click at [892, 44] on div "Send Just to Me" at bounding box center [892, 43] width 85 height 11
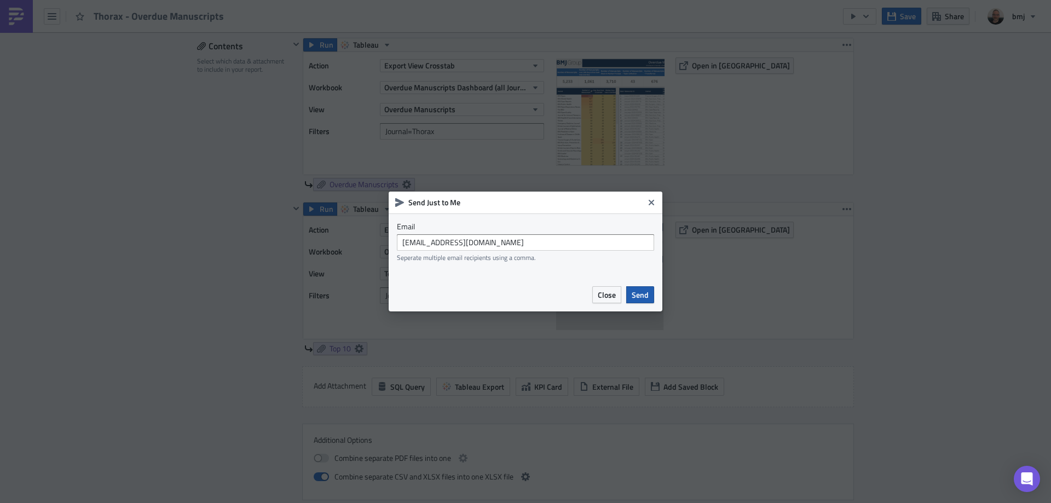
click at [642, 295] on span "Send" at bounding box center [640, 294] width 17 height 11
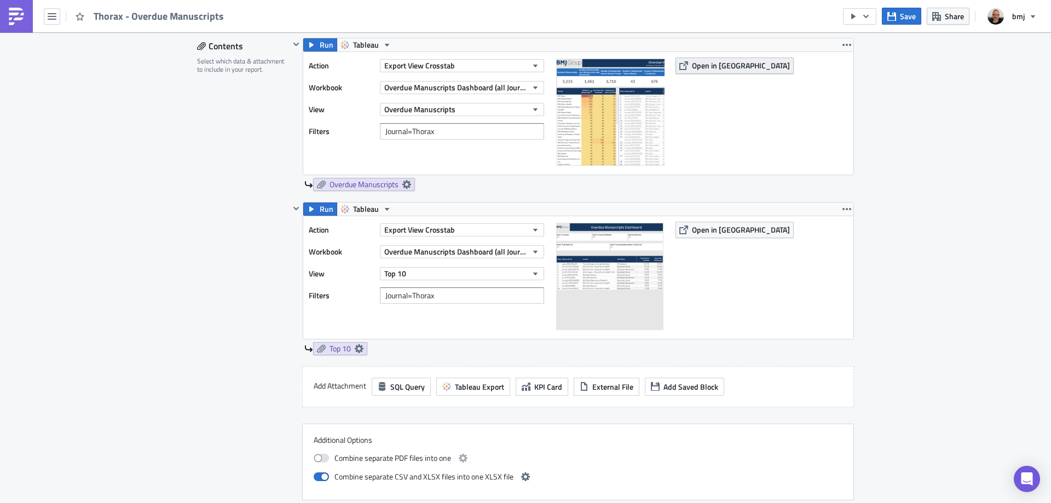
click at [713, 66] on span "Open in [GEOGRAPHIC_DATA]" at bounding box center [741, 65] width 98 height 11
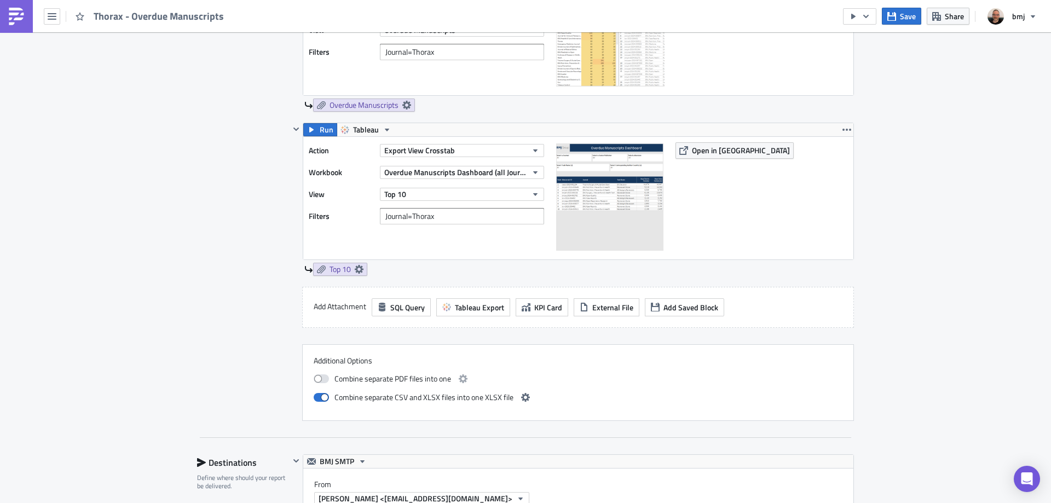
scroll to position [623, 0]
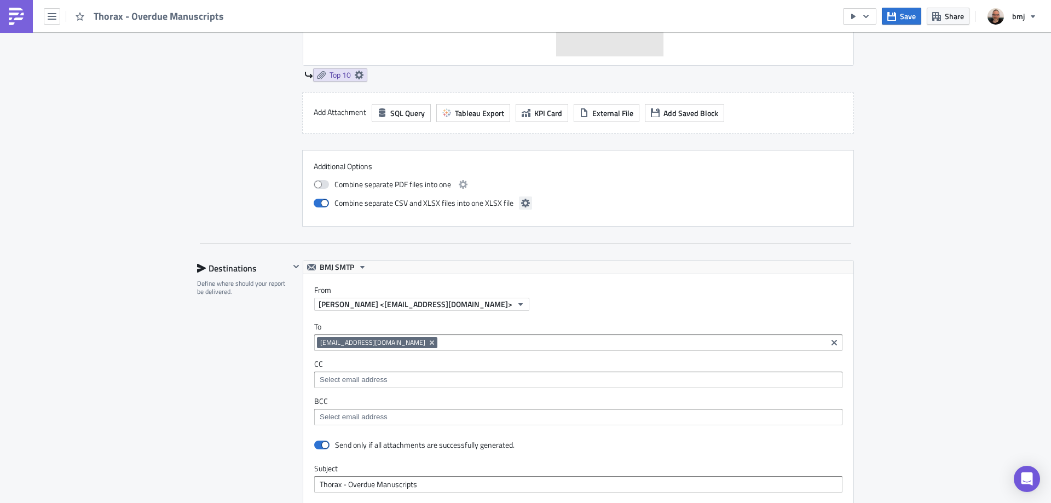
click at [521, 200] on icon "button" at bounding box center [525, 203] width 9 height 9
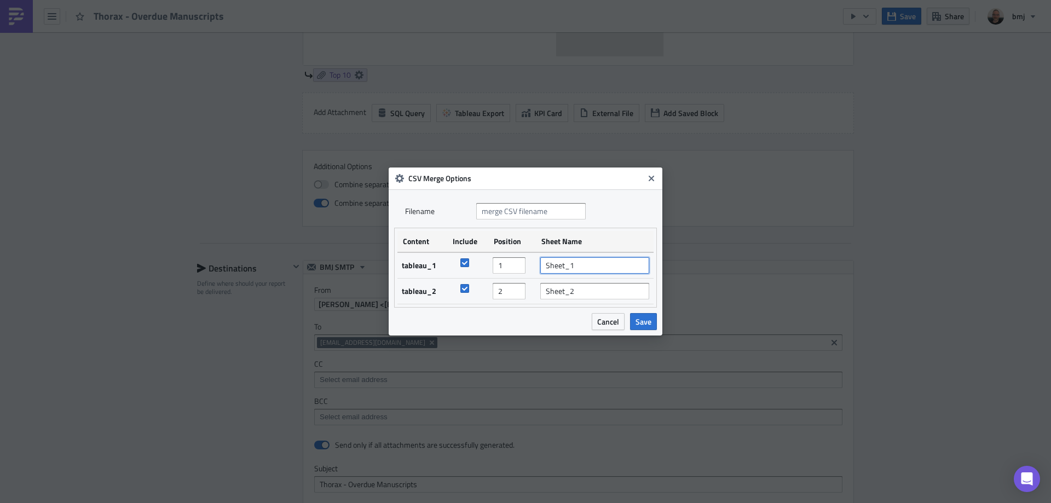
drag, startPoint x: 596, startPoint y: 266, endPoint x: 518, endPoint y: 265, distance: 78.3
click at [518, 265] on tr "tableau_1 1 Sheet_1" at bounding box center [526, 265] width 256 height 26
type input "Overdue Manuscripts"
click at [586, 289] on input "Sheet_2" at bounding box center [594, 291] width 109 height 16
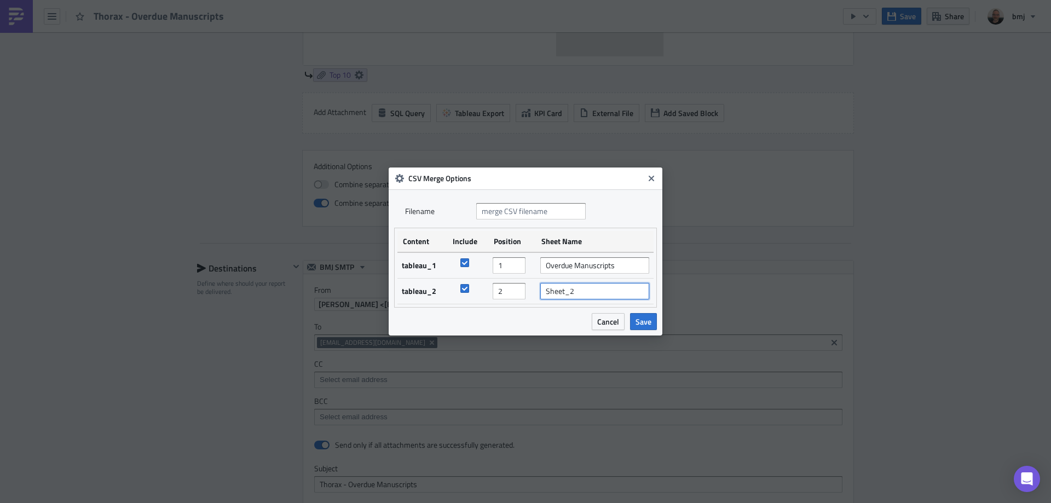
click at [586, 289] on input "Sheet_2" at bounding box center [594, 291] width 109 height 16
type input "Top 10"
click at [642, 316] on span "Save" at bounding box center [644, 321] width 16 height 11
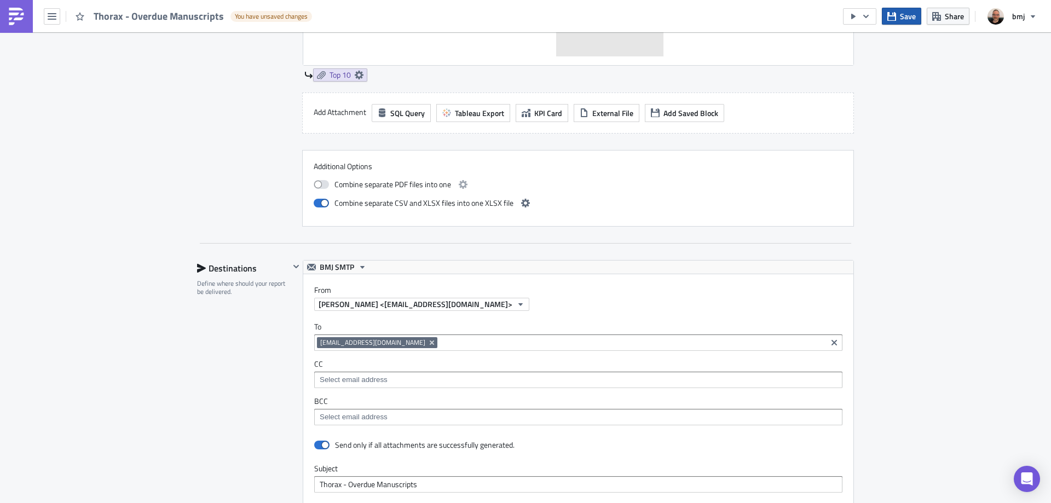
click at [898, 18] on button "Save" at bounding box center [901, 16] width 39 height 17
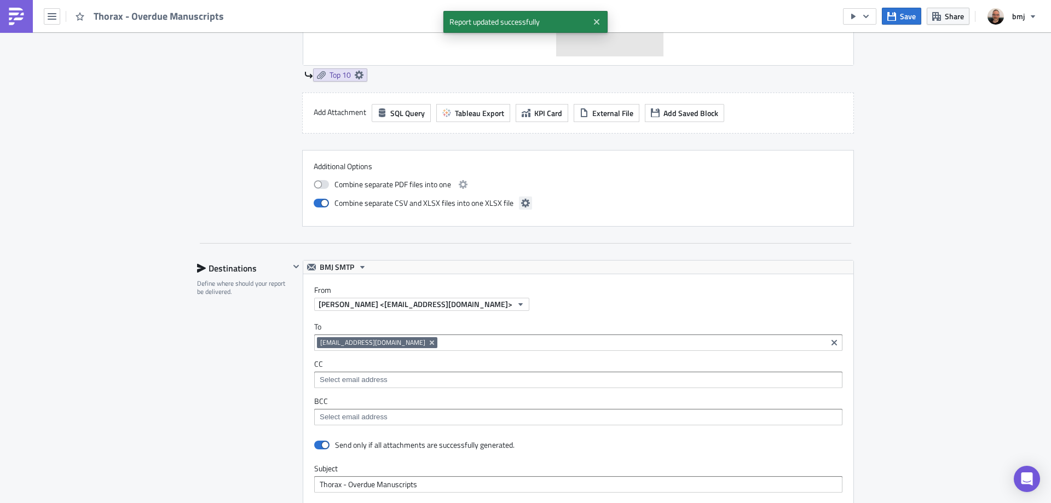
click at [521, 203] on icon "button" at bounding box center [525, 203] width 9 height 9
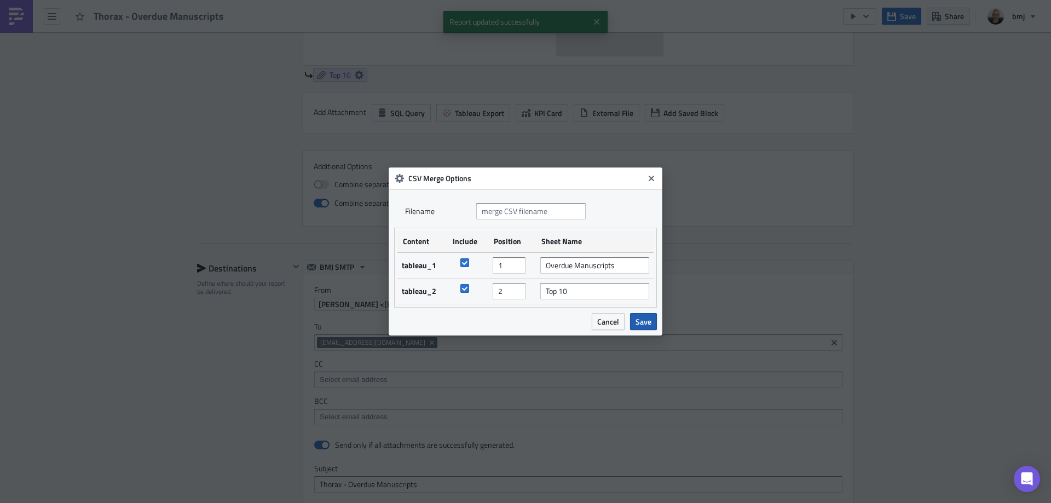
click at [646, 321] on span "Save" at bounding box center [644, 321] width 16 height 11
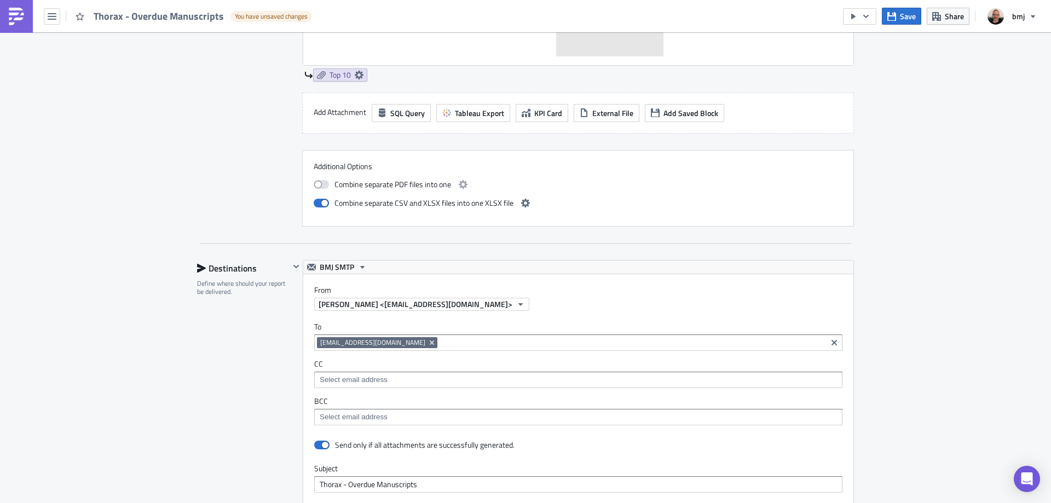
drag, startPoint x: 907, startPoint y: 20, endPoint x: 857, endPoint y: 33, distance: 51.5
click at [907, 20] on span "Save" at bounding box center [908, 15] width 16 height 11
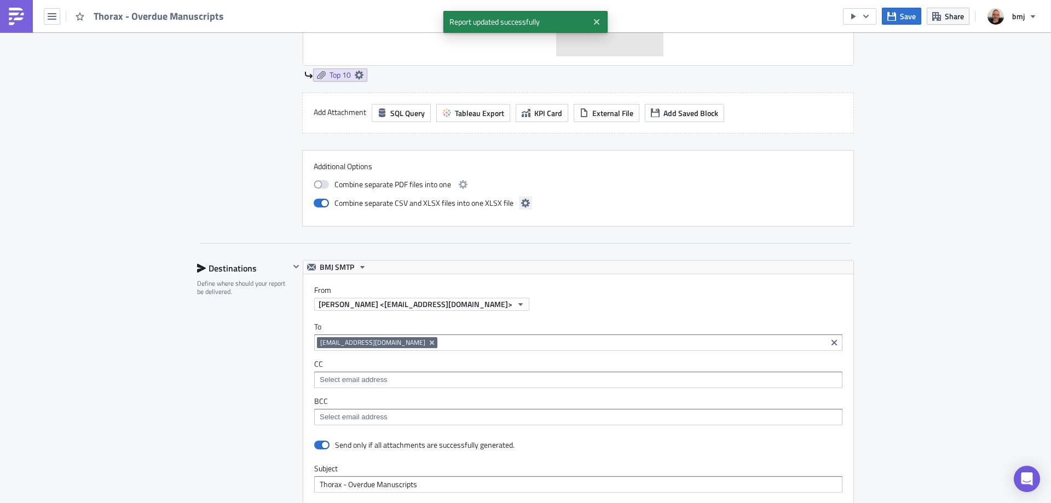
click at [521, 203] on icon "button" at bounding box center [525, 203] width 9 height 9
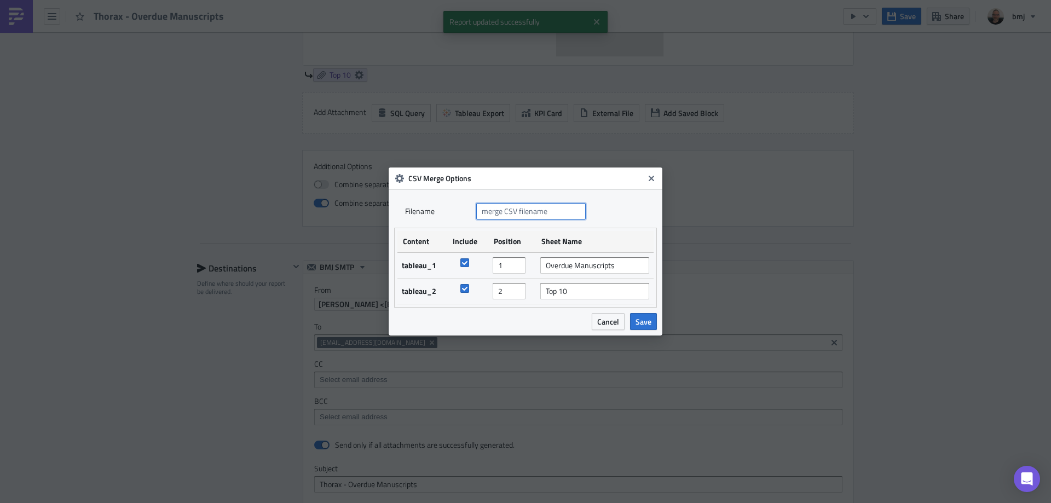
click at [516, 215] on input "text" at bounding box center [531, 211] width 110 height 16
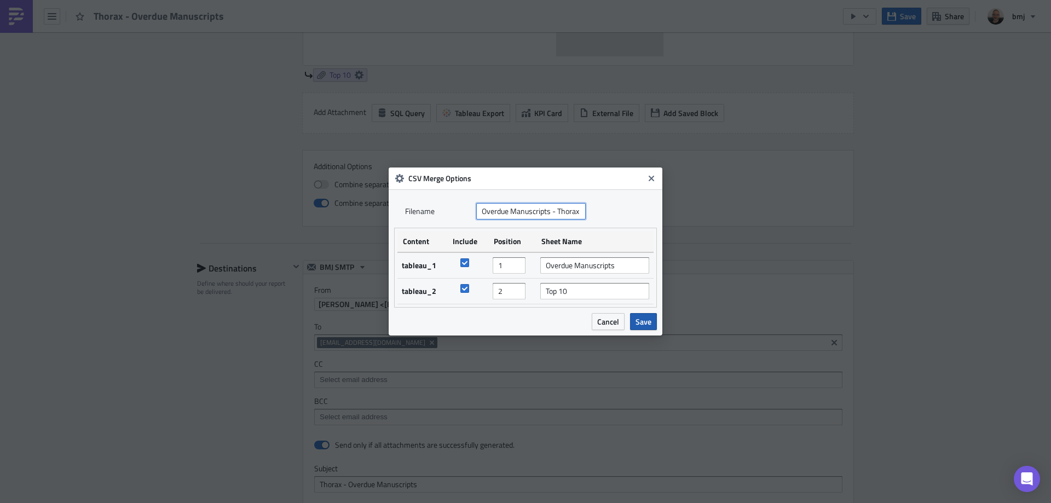
type input "Overdue Manuscripts - Thorax"
click at [644, 322] on span "Save" at bounding box center [644, 321] width 16 height 11
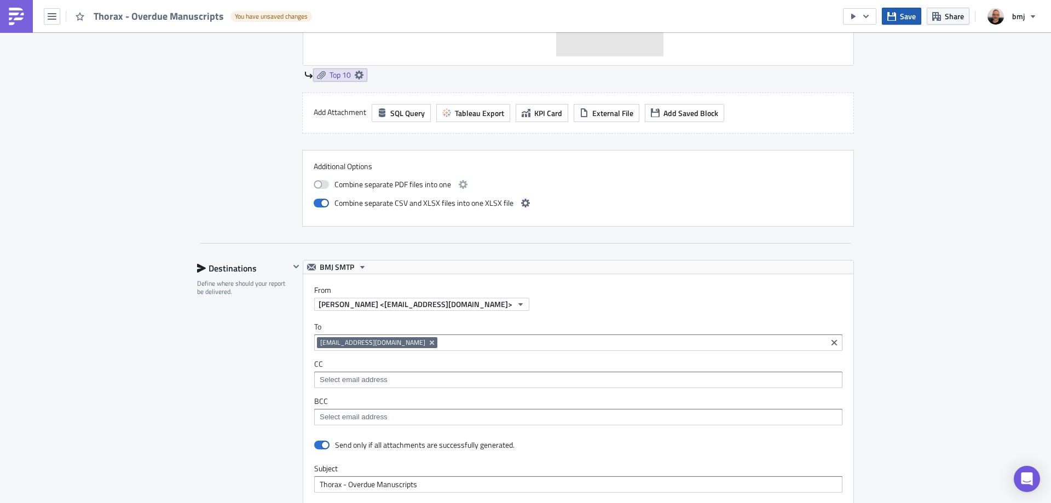
click at [905, 13] on span "Save" at bounding box center [908, 15] width 16 height 11
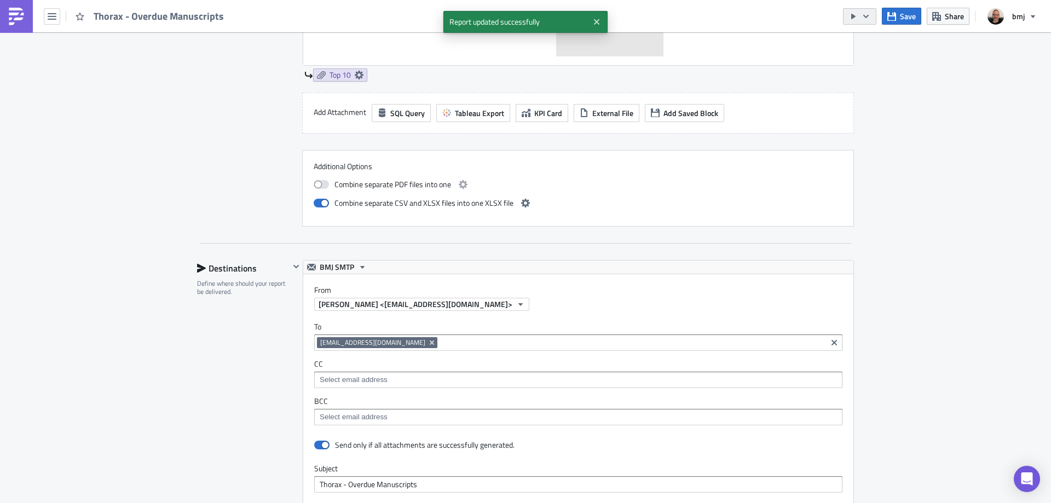
click at [866, 16] on icon "button" at bounding box center [866, 16] width 9 height 9
click at [875, 38] on div "Send Just to Me" at bounding box center [892, 43] width 85 height 11
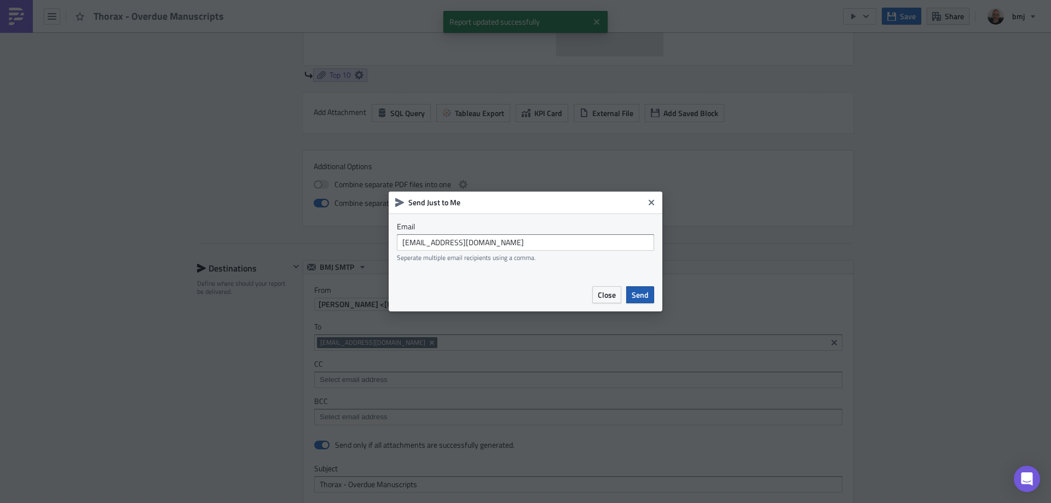
click at [642, 297] on span "Send" at bounding box center [640, 294] width 17 height 11
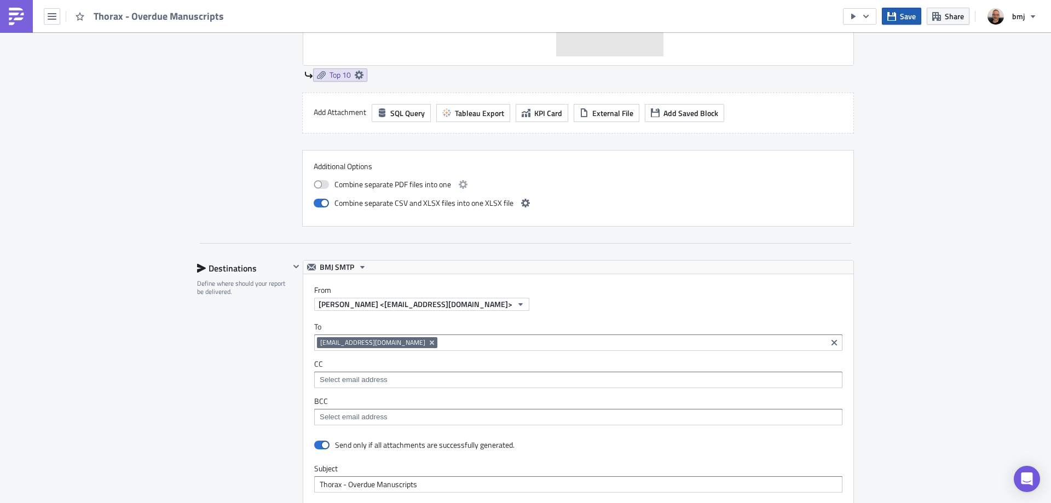
click at [911, 19] on span "Save" at bounding box center [908, 15] width 16 height 11
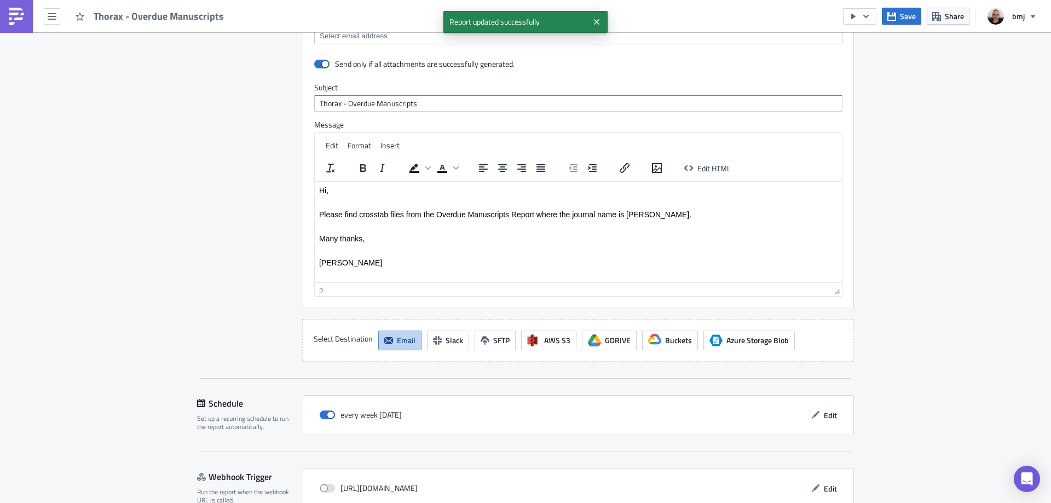
scroll to position [1006, 0]
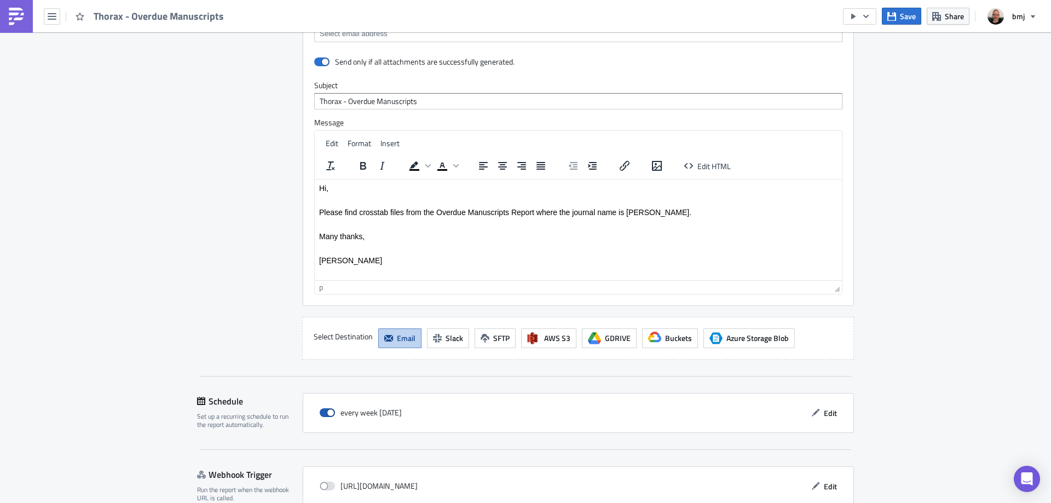
click at [321, 408] on label at bounding box center [330, 413] width 21 height 10
click at [322, 410] on input "checkbox" at bounding box center [325, 413] width 7 height 7
checkbox input "false"
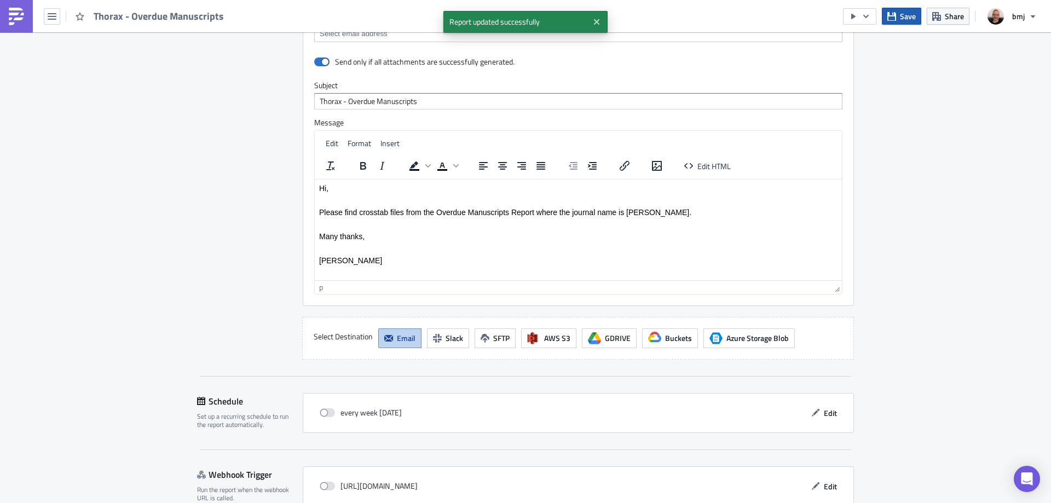
click at [897, 19] on button "Save" at bounding box center [901, 16] width 39 height 17
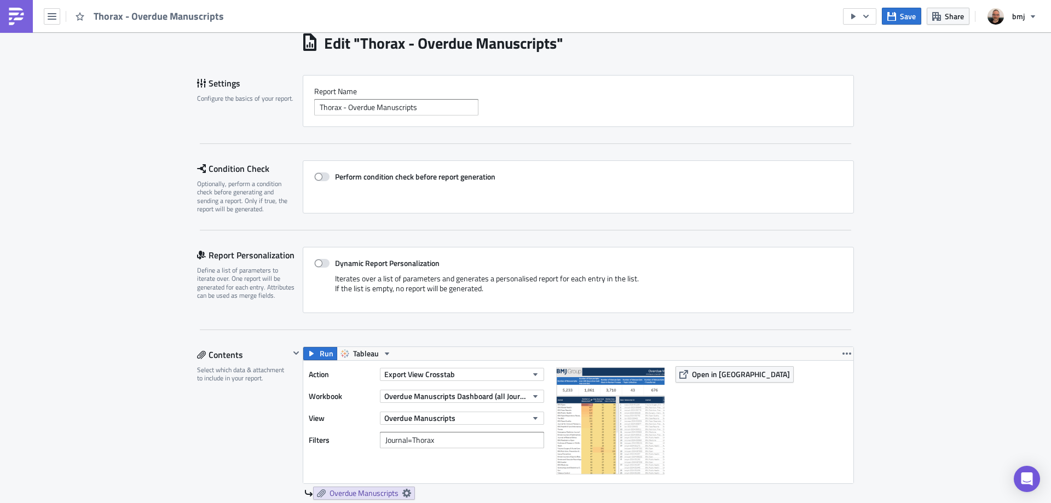
scroll to position [164, 0]
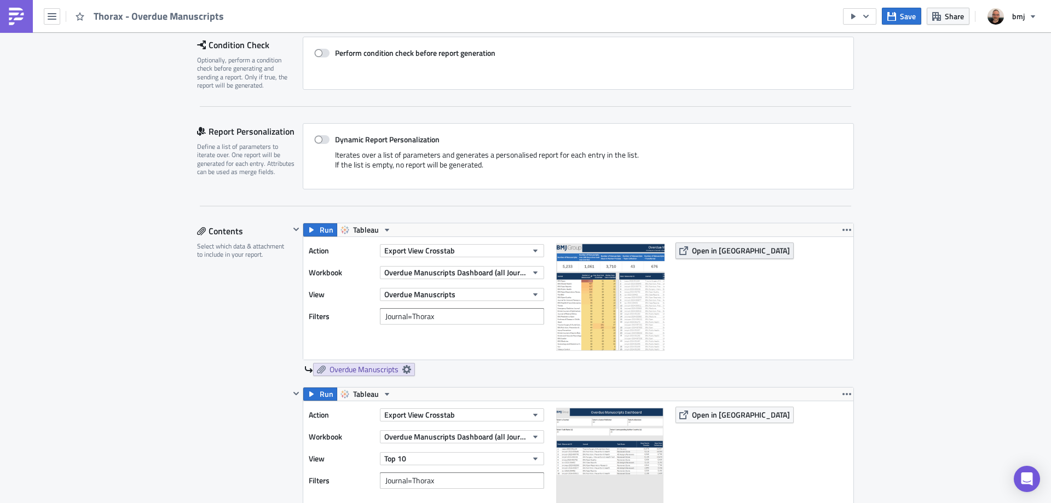
click at [738, 253] on span "Open in [GEOGRAPHIC_DATA]" at bounding box center [741, 250] width 98 height 11
click at [913, 10] on button "Save" at bounding box center [901, 16] width 39 height 17
